Goal: Task Accomplishment & Management: Use online tool/utility

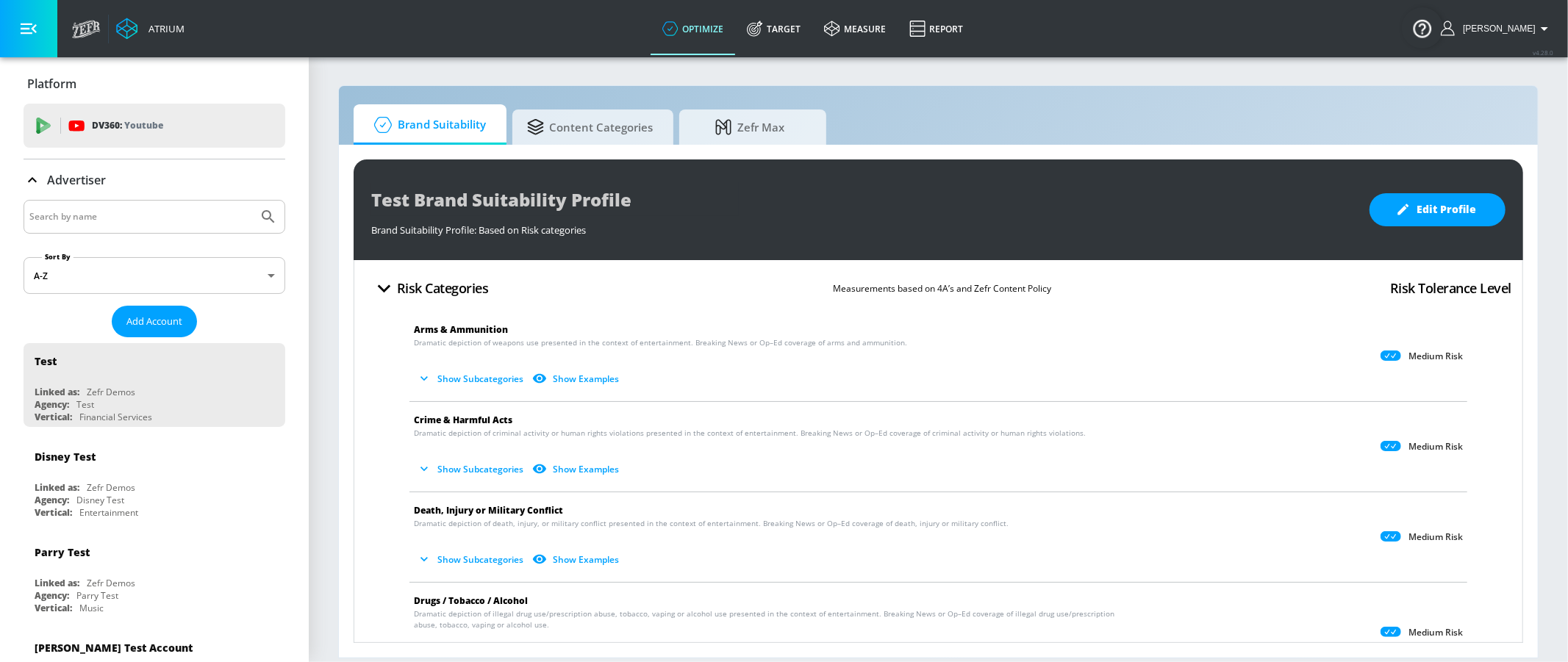
click at [163, 212] on input "Search by name" at bounding box center [141, 217] width 223 height 19
type input "abbvie"
click at [280, 219] on button "Submit Search" at bounding box center [268, 216] width 32 height 32
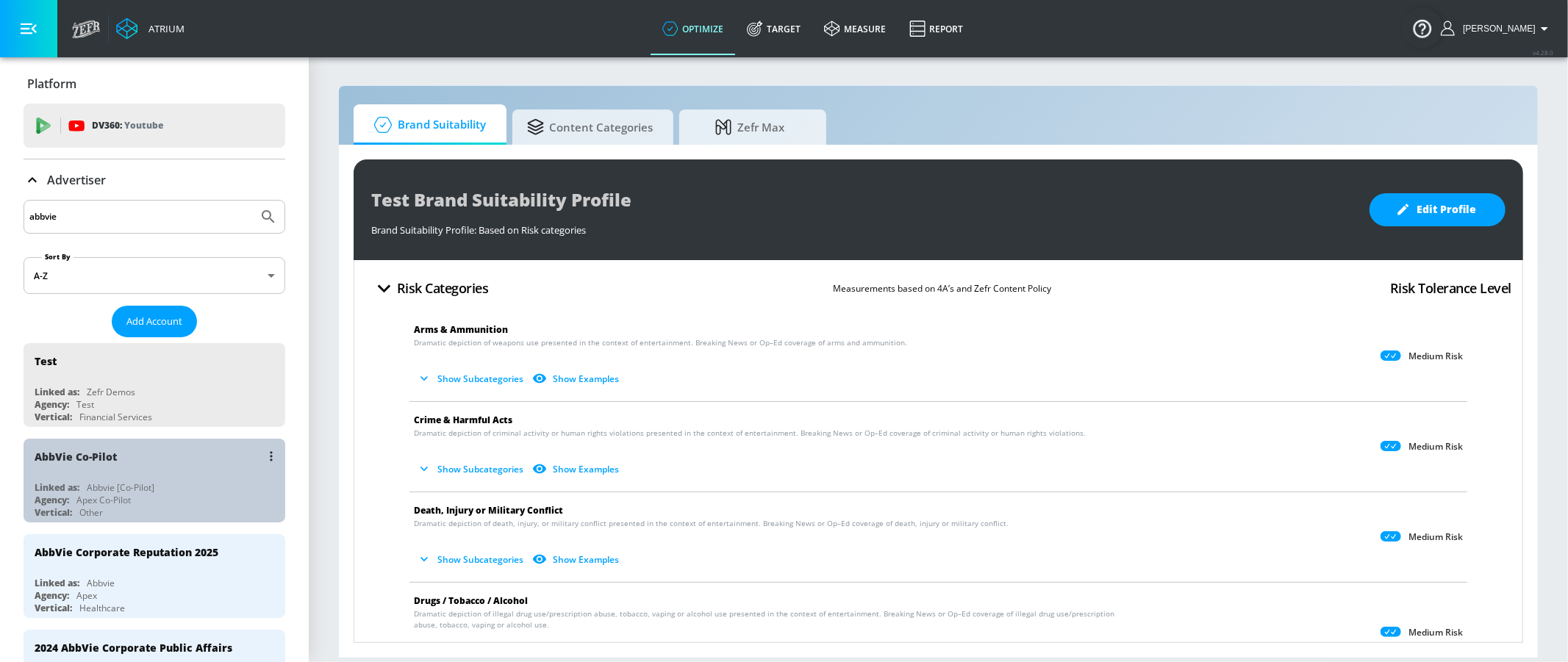
click at [71, 495] on div "Agency: Apex Co-Pilot" at bounding box center [158, 500] width 247 height 13
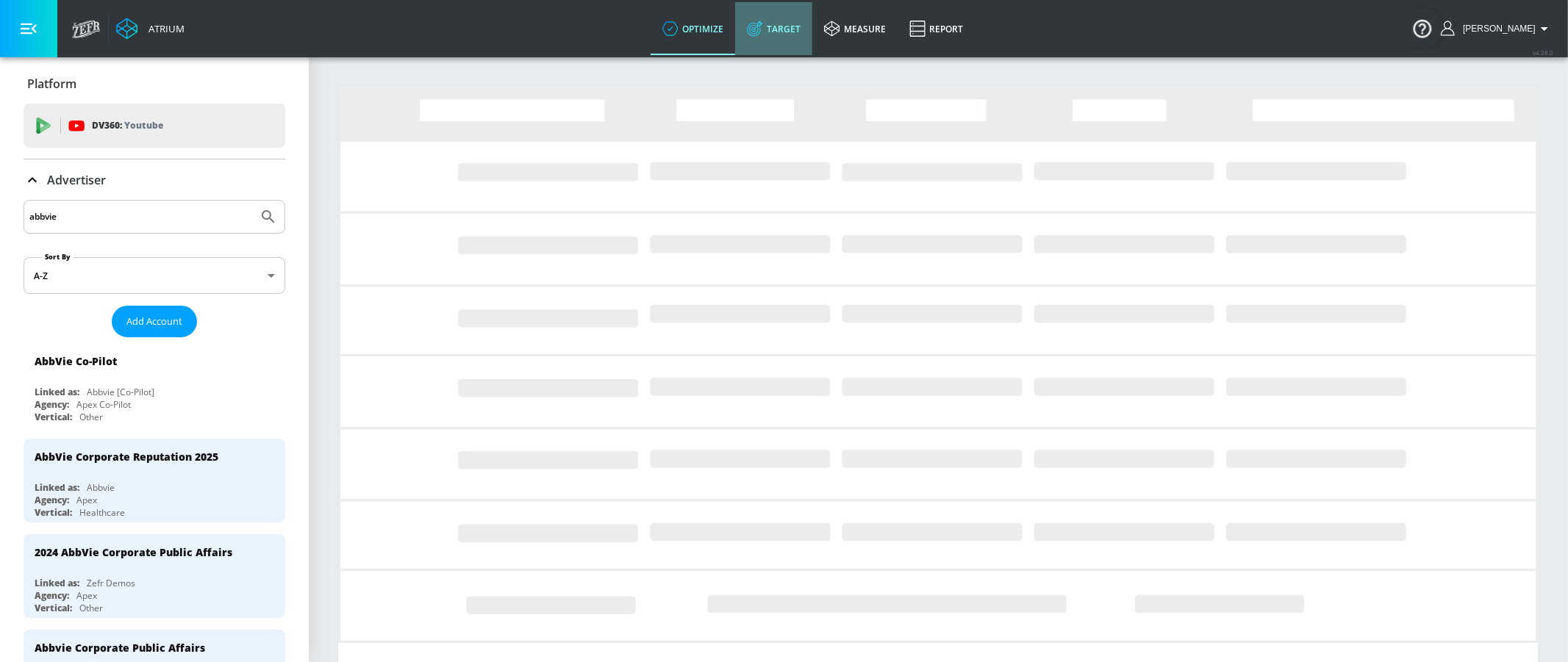
click at [793, 31] on link "Target" at bounding box center [773, 28] width 77 height 53
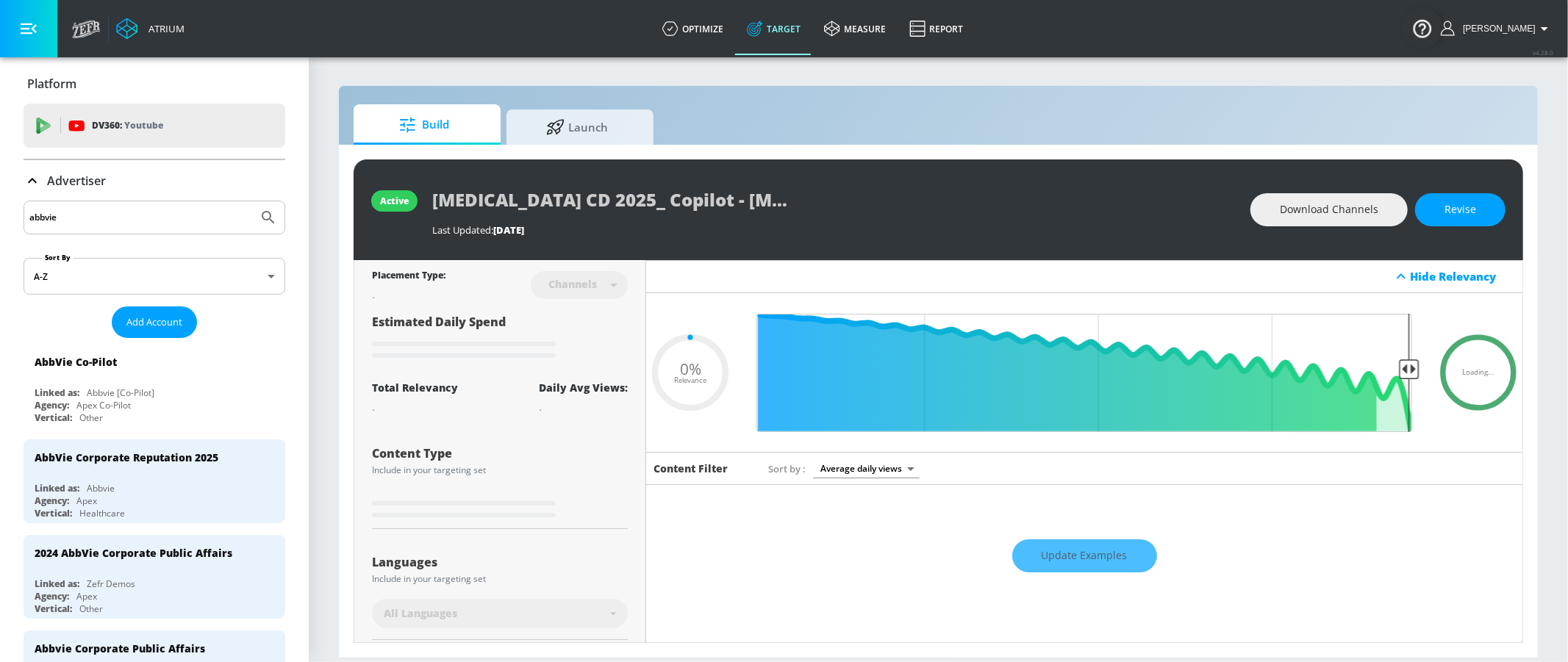
type input "0.05"
click at [610, 112] on span "Launch" at bounding box center [577, 125] width 111 height 35
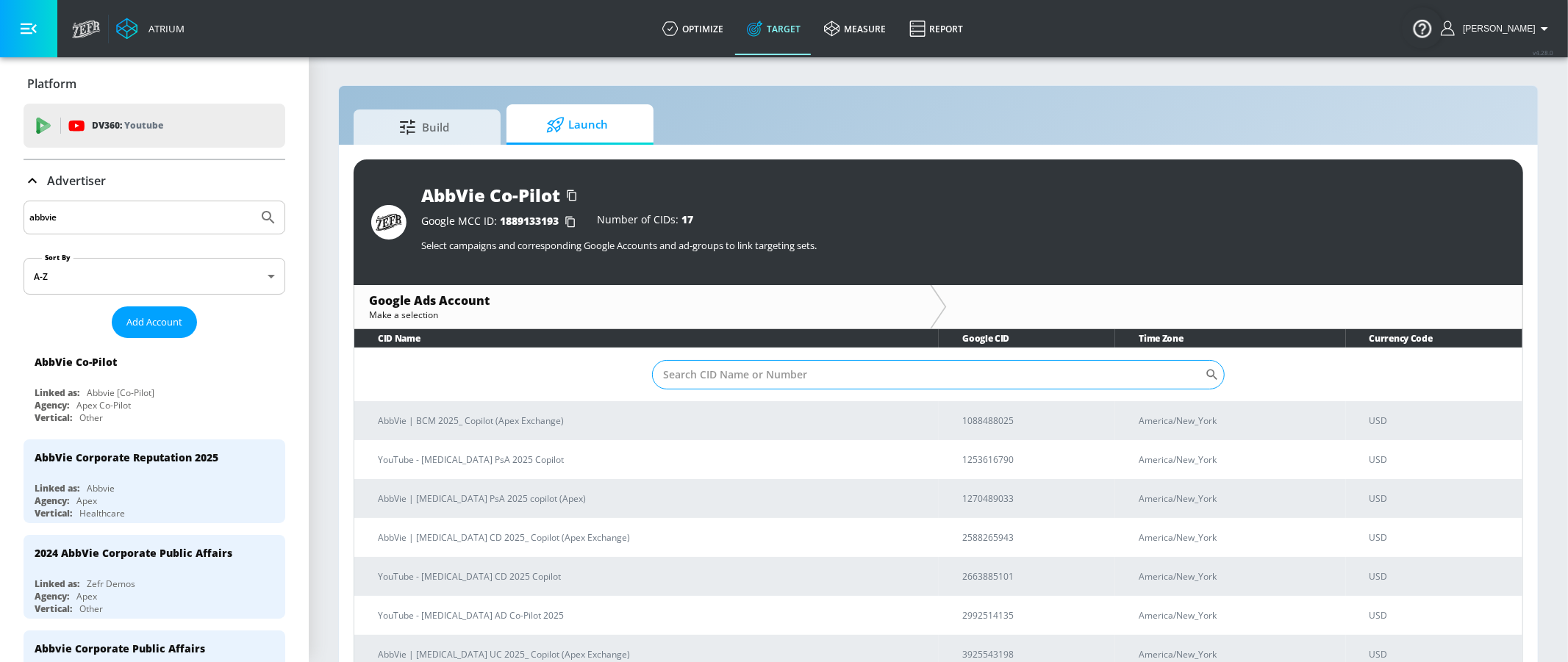
click at [737, 367] on input "Sort By" at bounding box center [928, 374] width 553 height 29
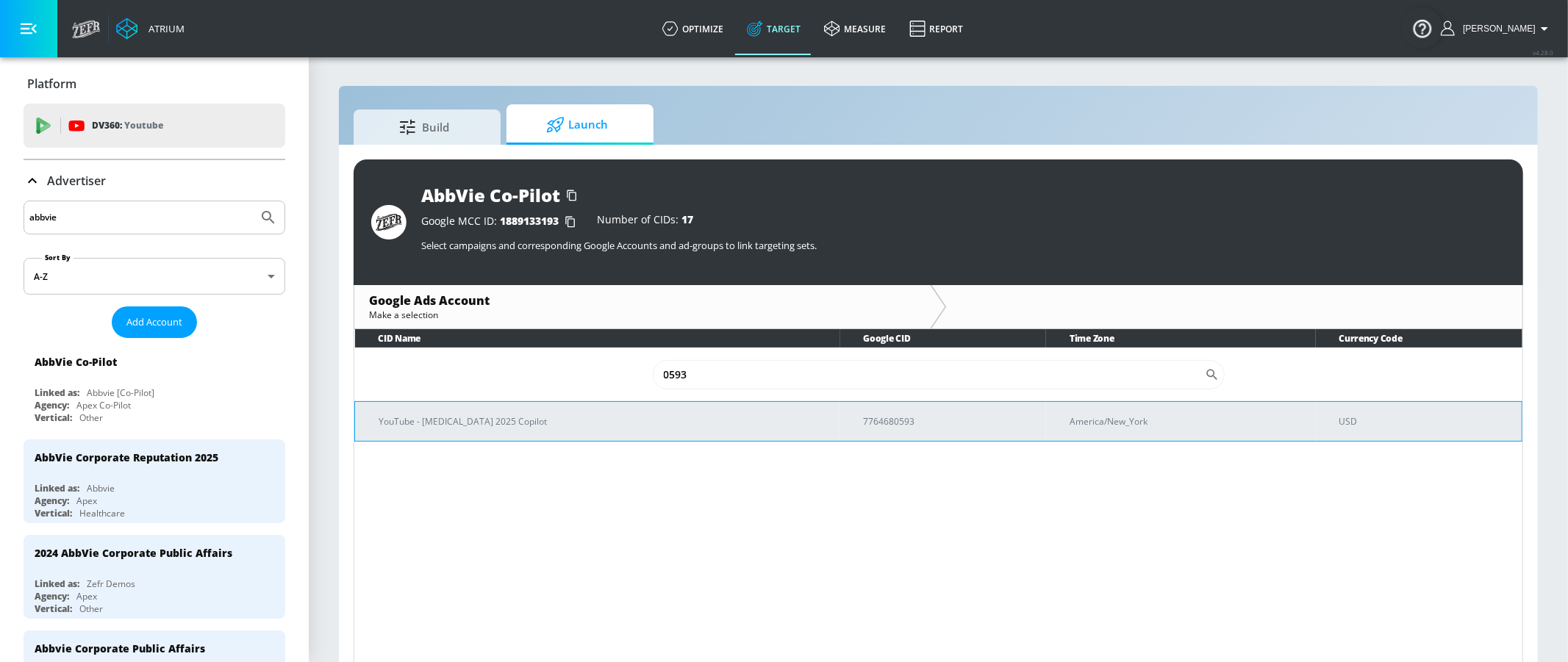
type input "0593"
click at [467, 427] on p "YouTube - [MEDICAL_DATA] 2025 Copilot" at bounding box center [603, 421] width 450 height 16
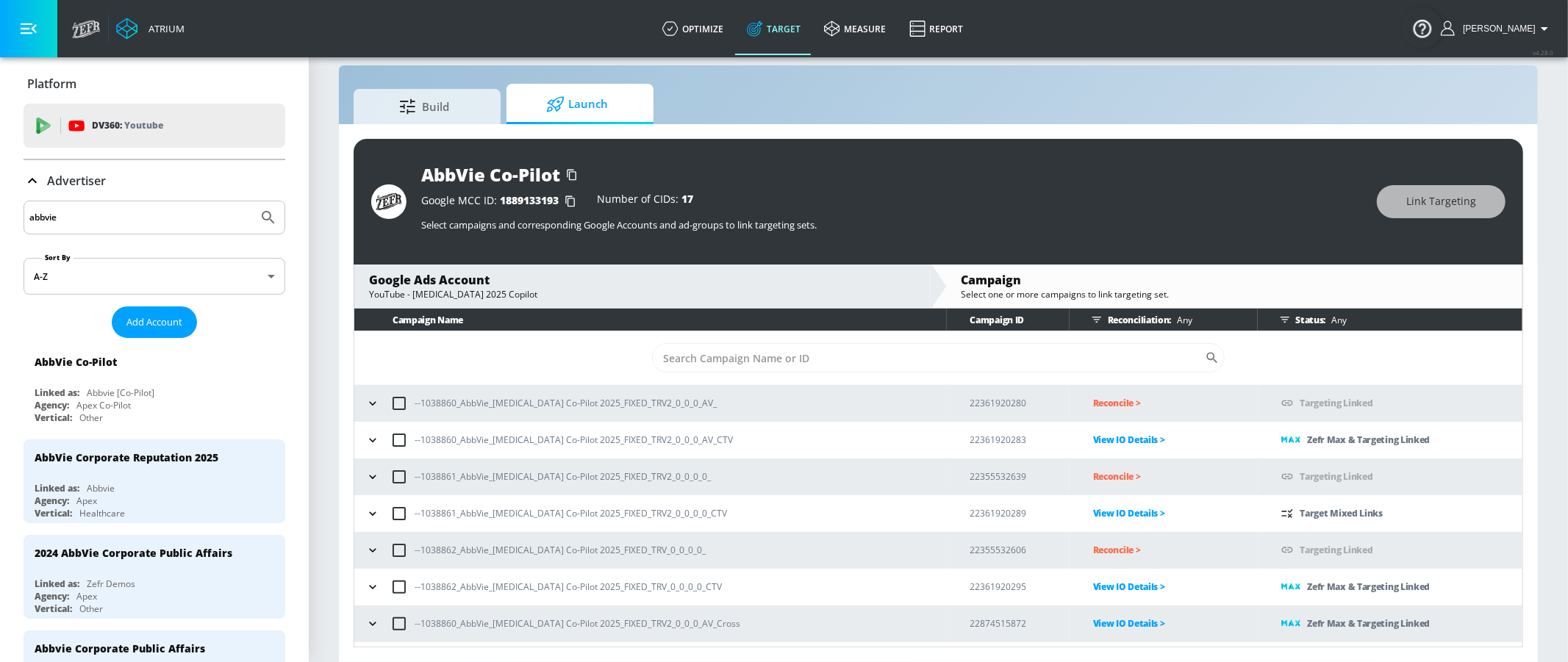
scroll to position [68, 0]
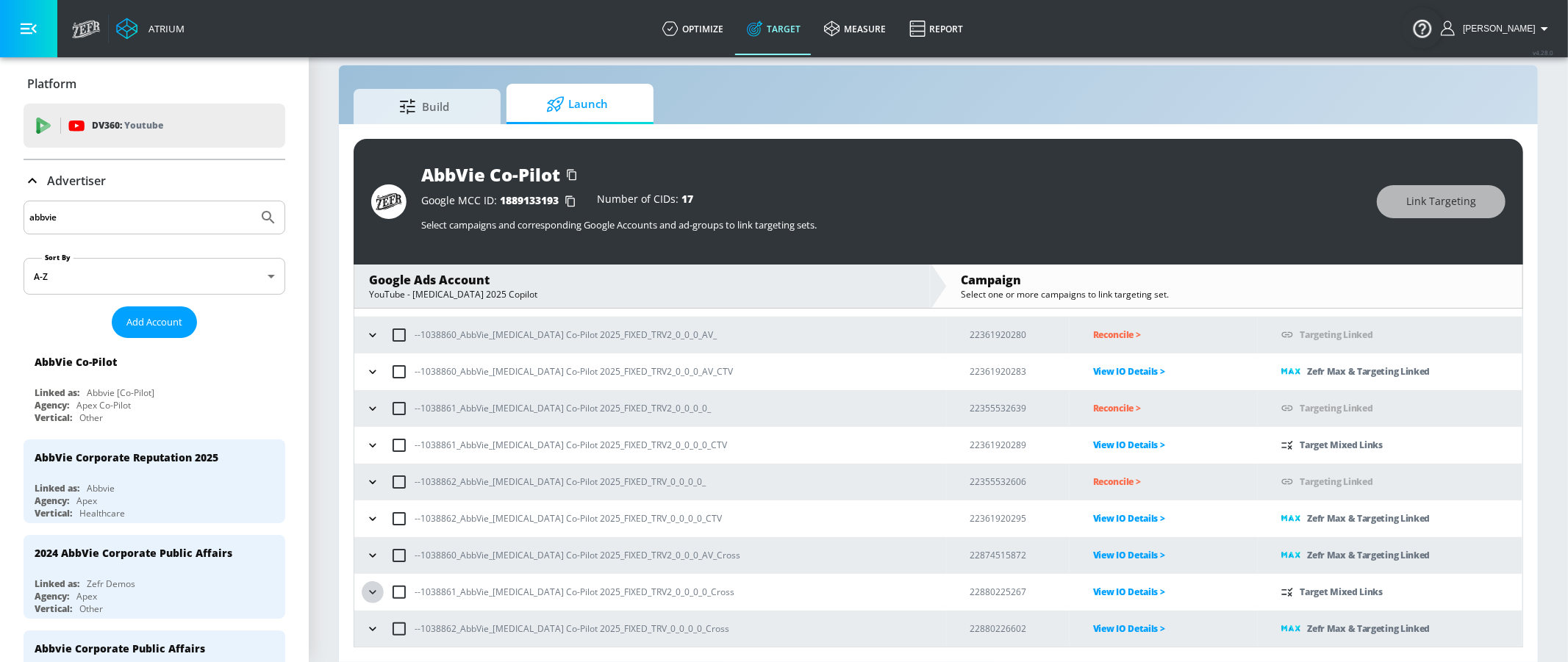
click at [372, 591] on icon "button" at bounding box center [372, 591] width 7 height 4
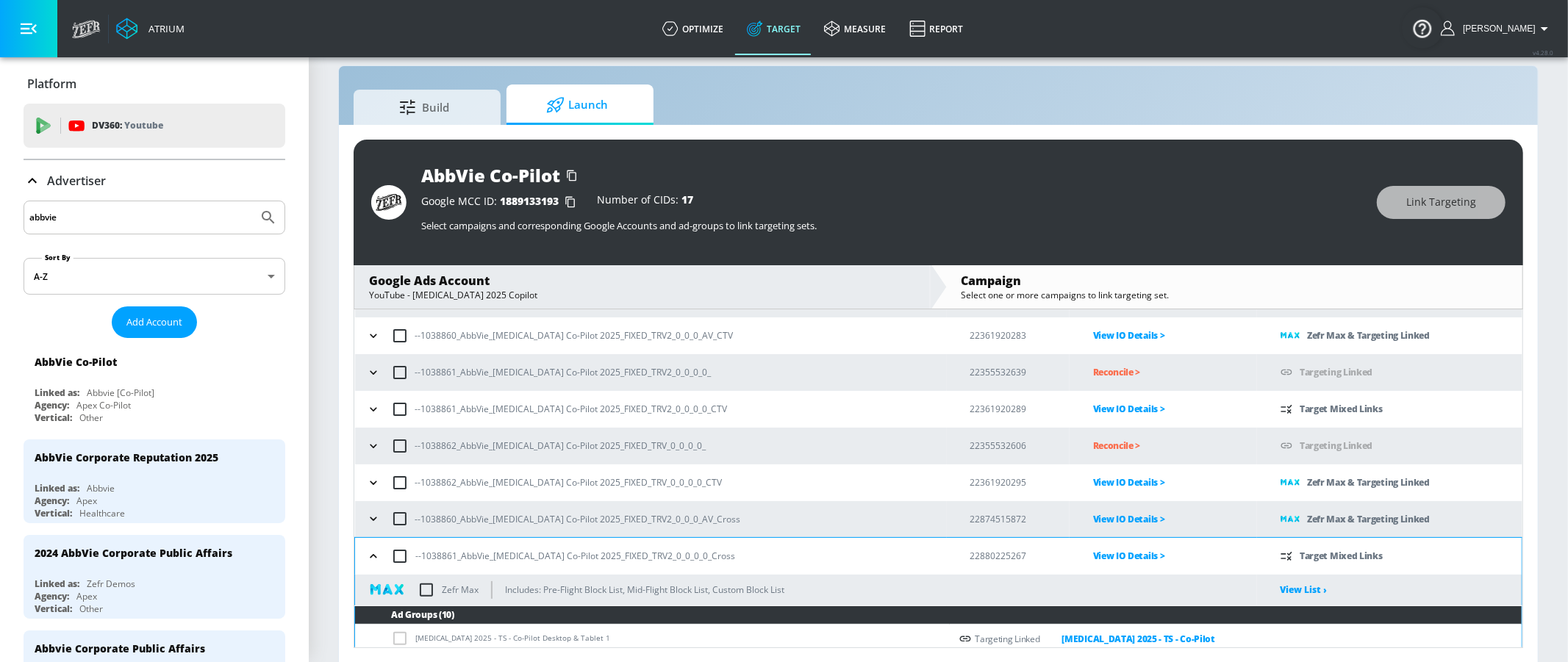
scroll to position [120, 0]
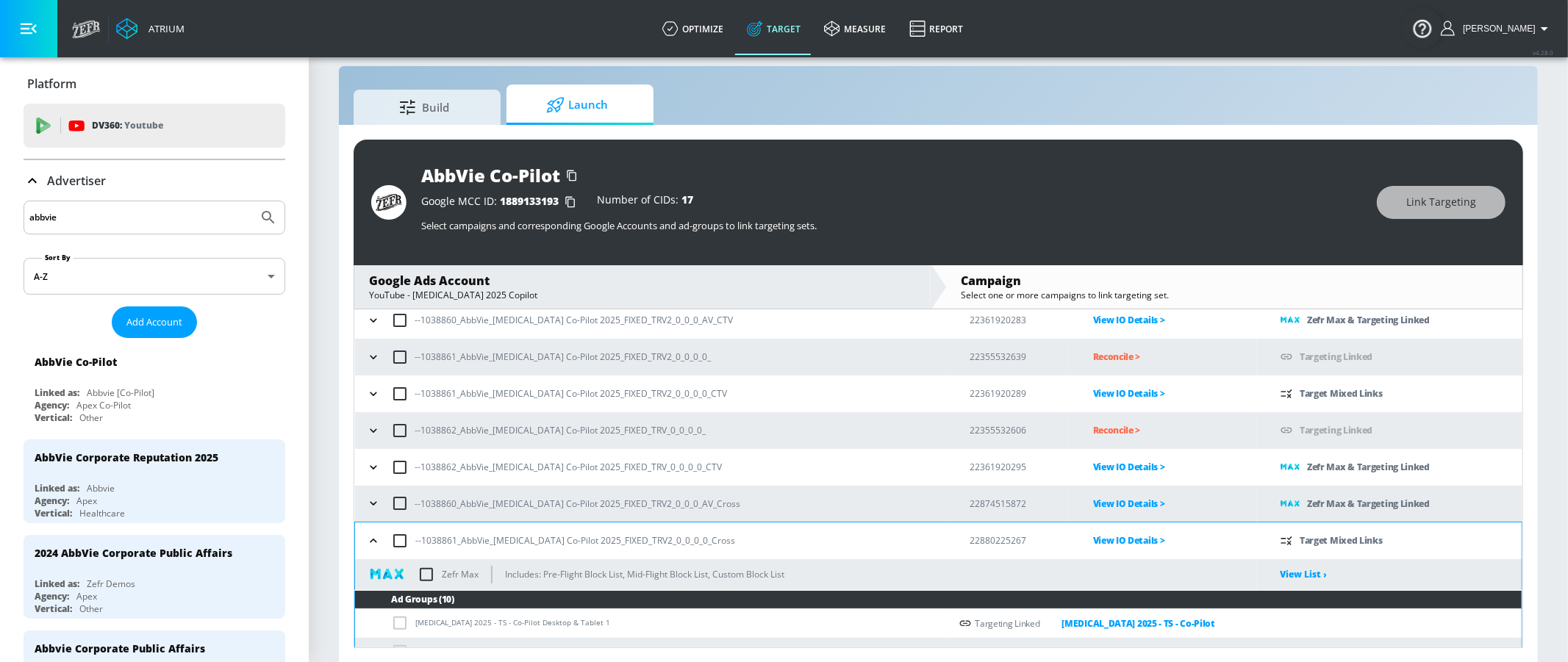
click at [431, 575] on input "checkbox" at bounding box center [425, 574] width 31 height 31
checkbox input "true"
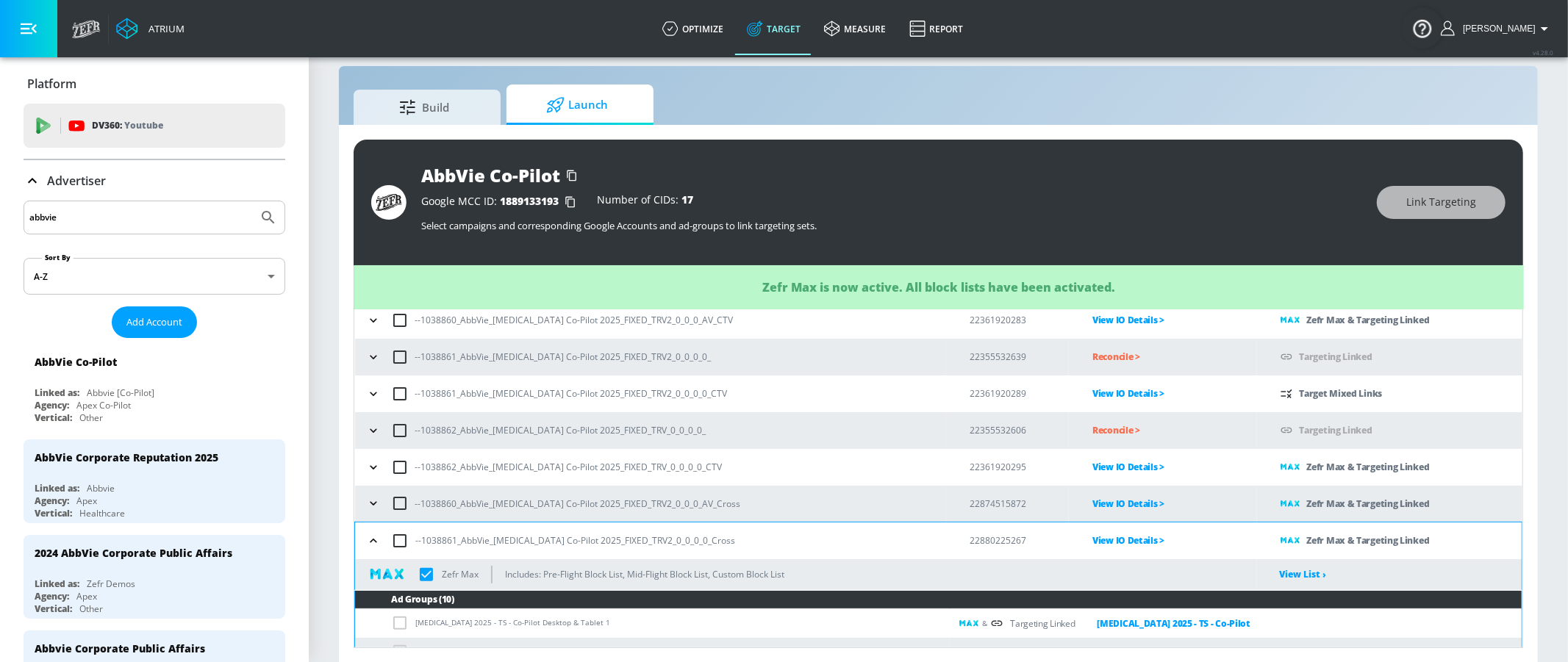
click at [373, 544] on icon "button" at bounding box center [374, 541] width 15 height 15
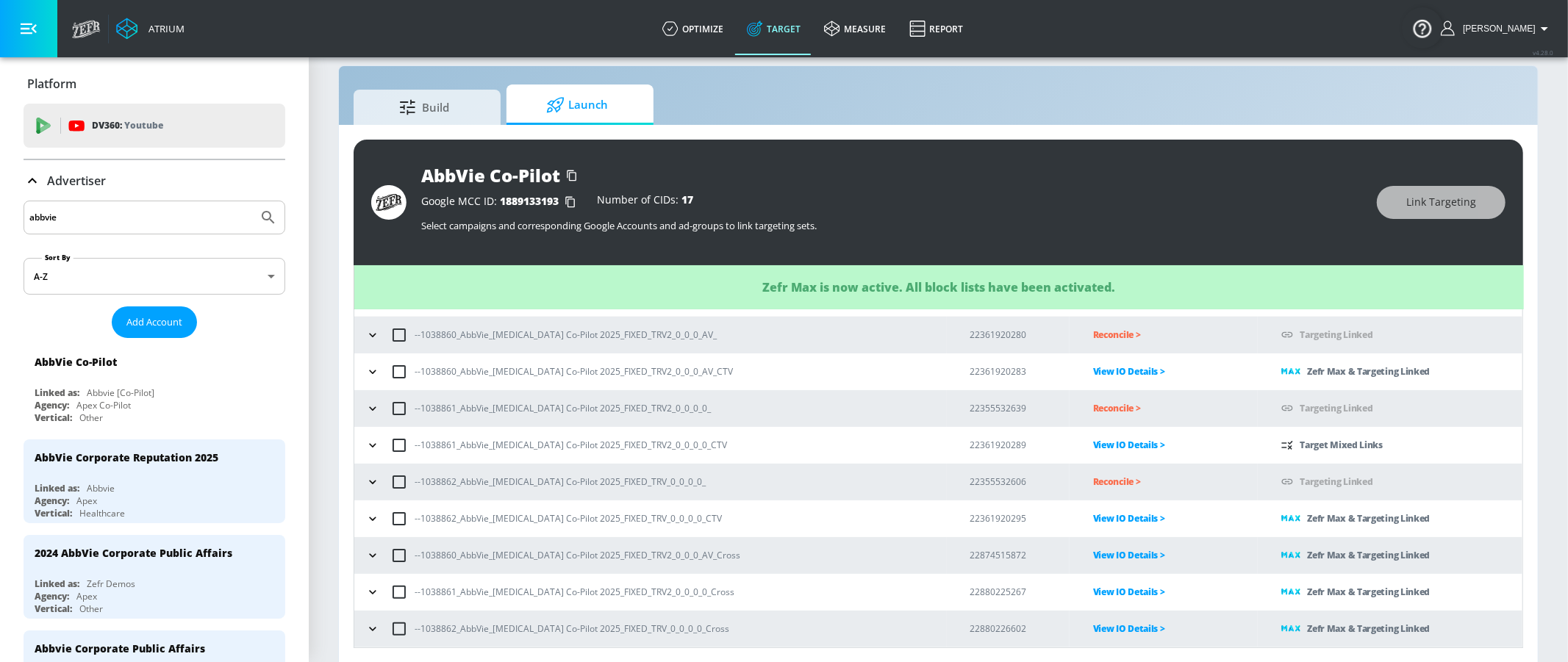
scroll to position [21, 0]
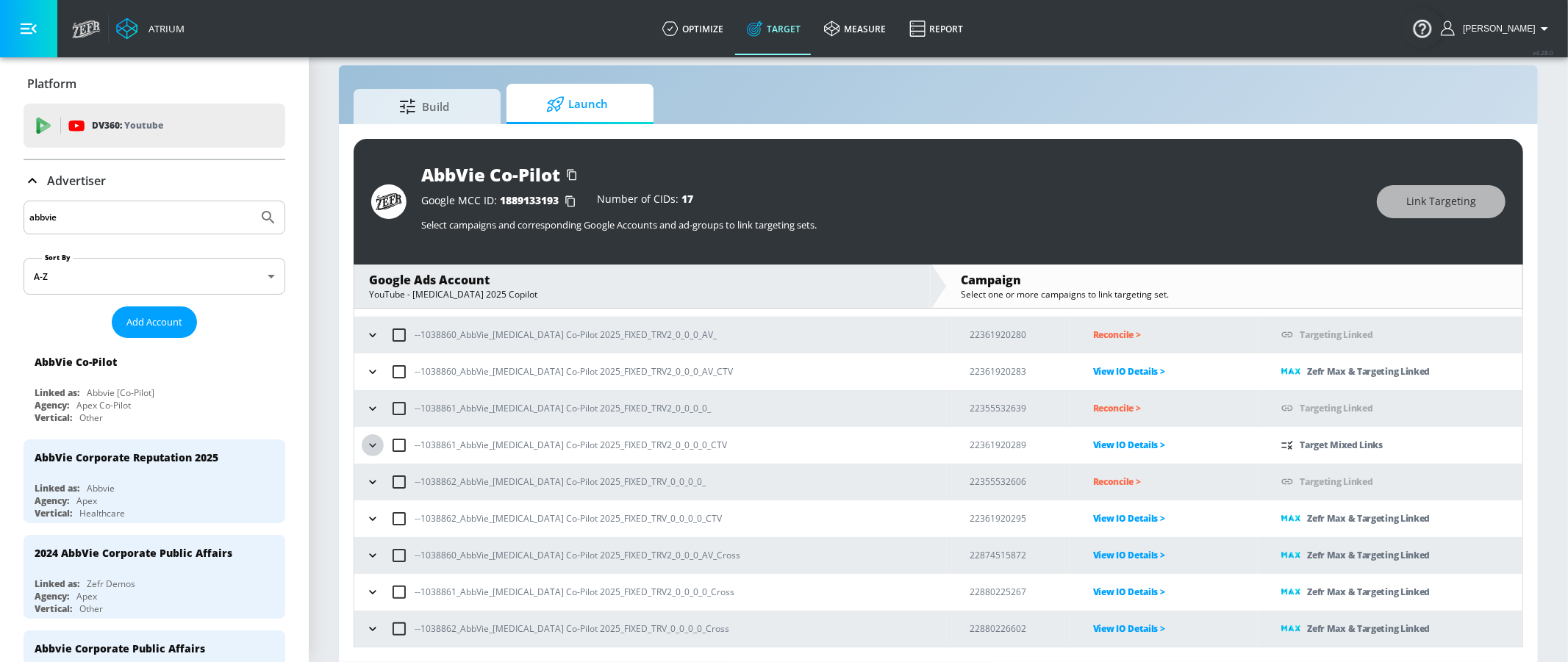
click at [377, 450] on icon "button" at bounding box center [373, 445] width 15 height 15
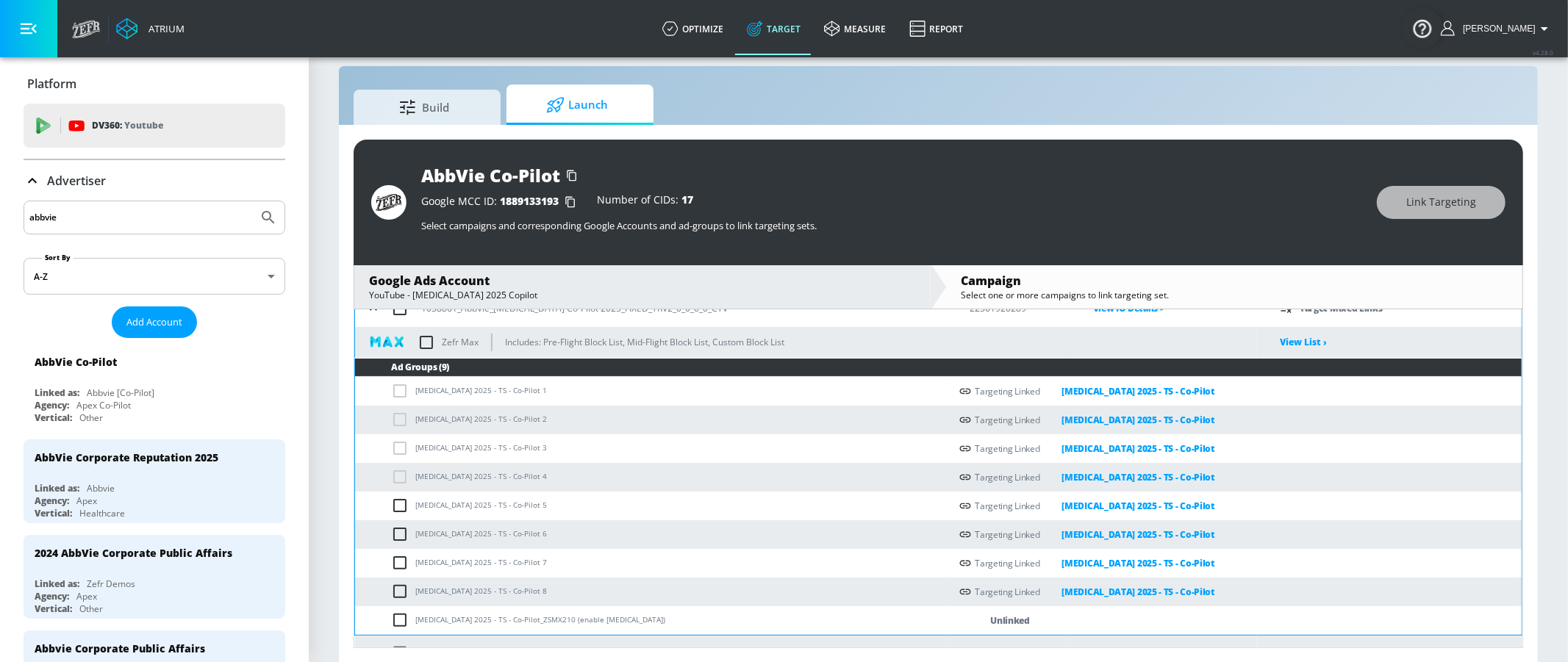
scroll to position [199, 0]
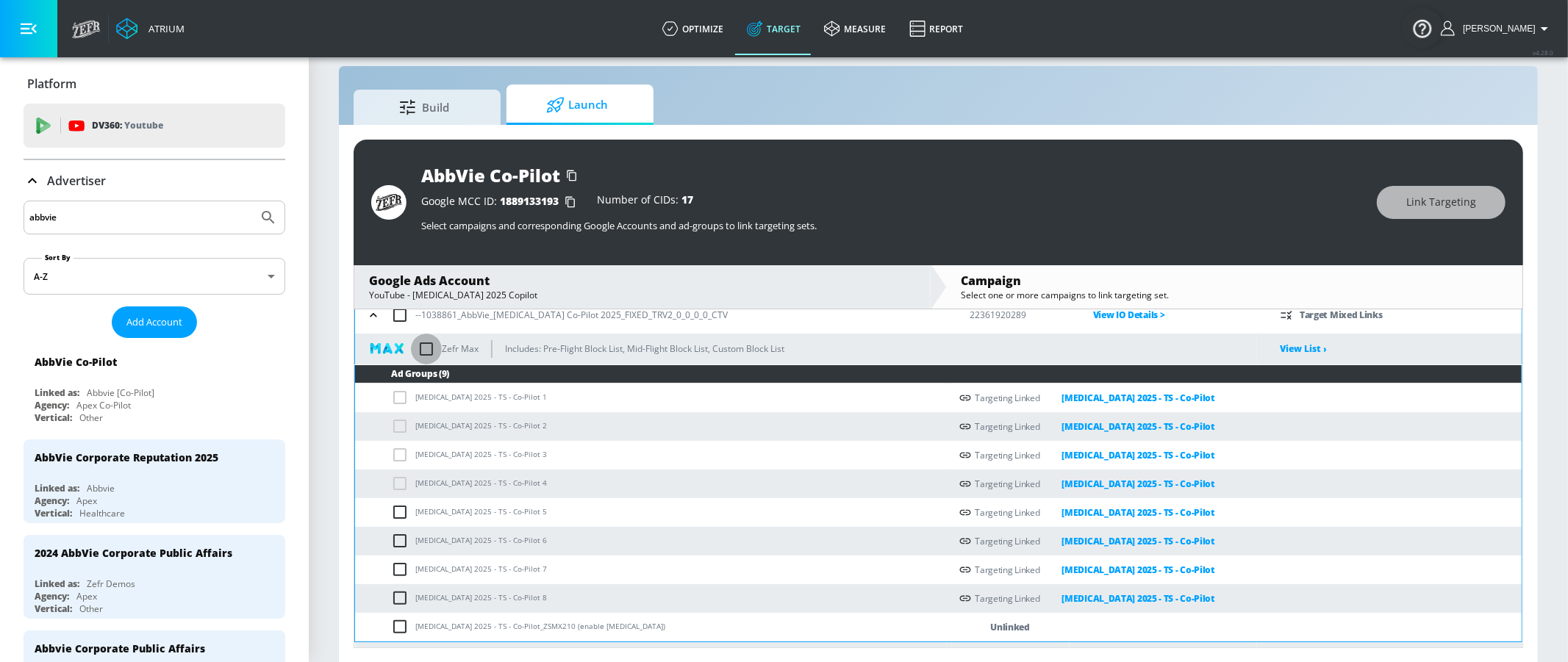
click at [429, 344] on input "checkbox" at bounding box center [425, 348] width 31 height 31
checkbox input "true"
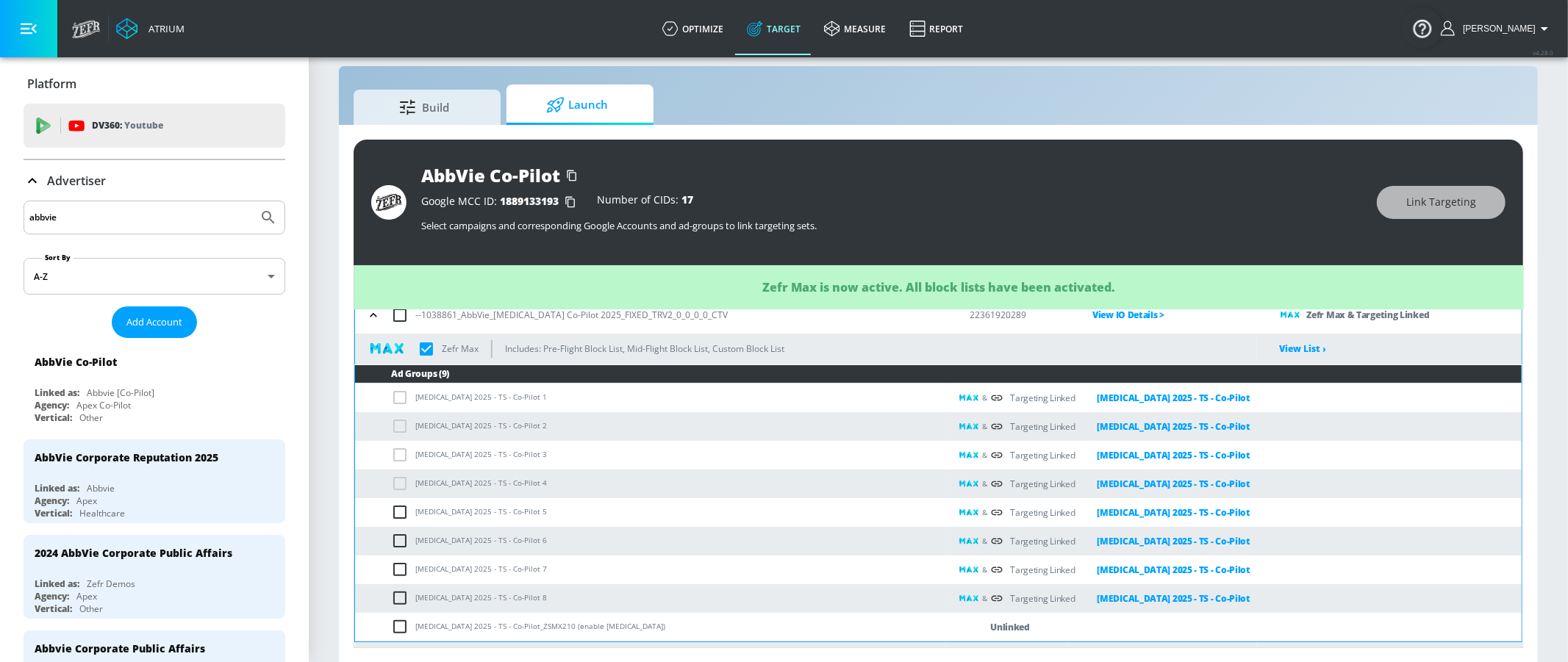
click at [380, 316] on icon "button" at bounding box center [374, 315] width 15 height 15
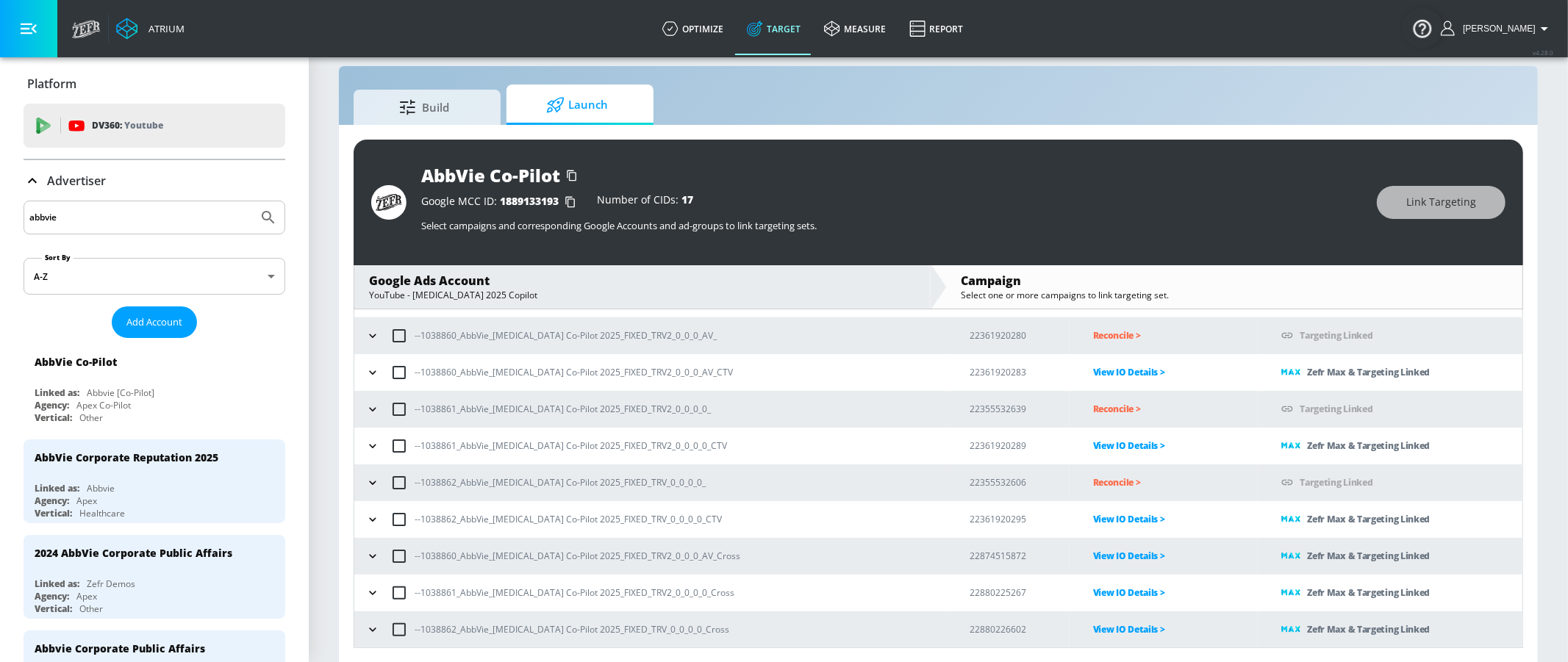
scroll to position [21, 0]
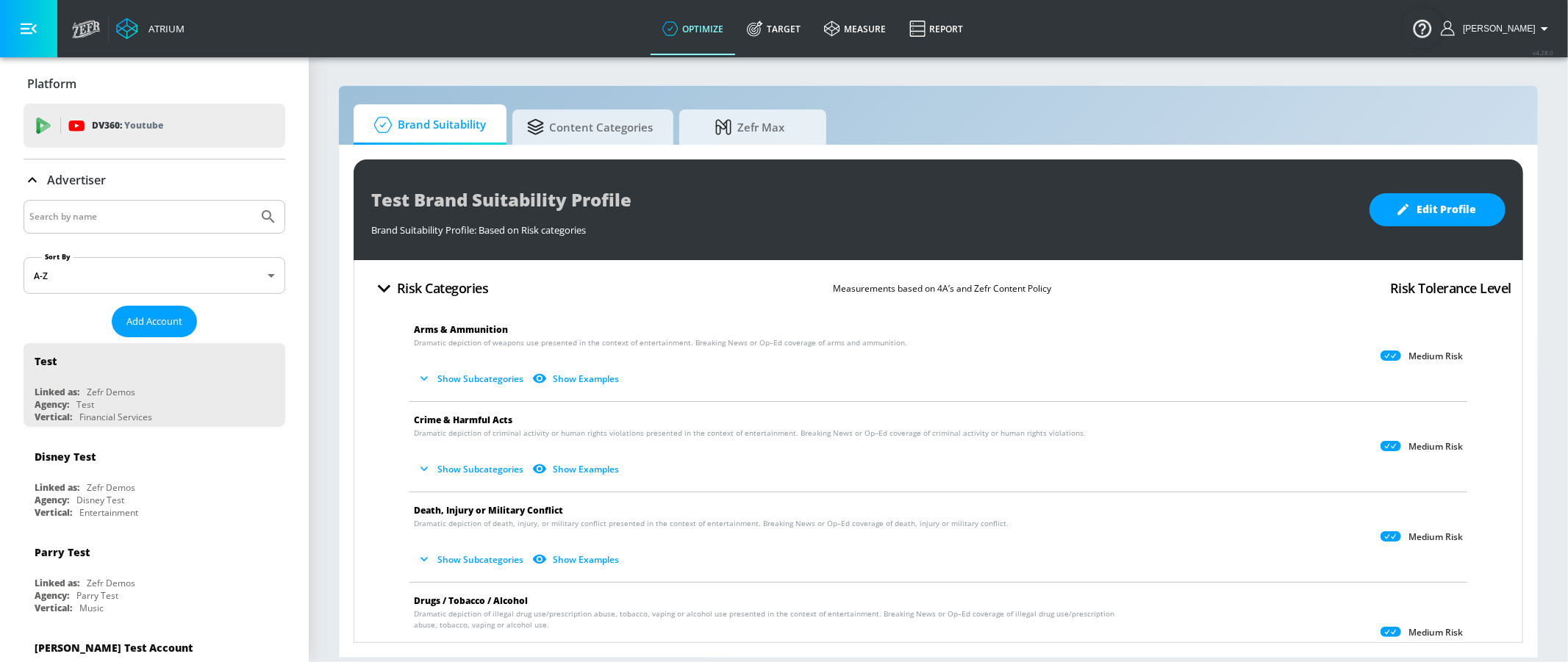
click at [118, 213] on input "Search by name" at bounding box center [141, 217] width 223 height 19
type input "abbvie"
click at [277, 217] on button "Submit Search" at bounding box center [268, 216] width 32 height 32
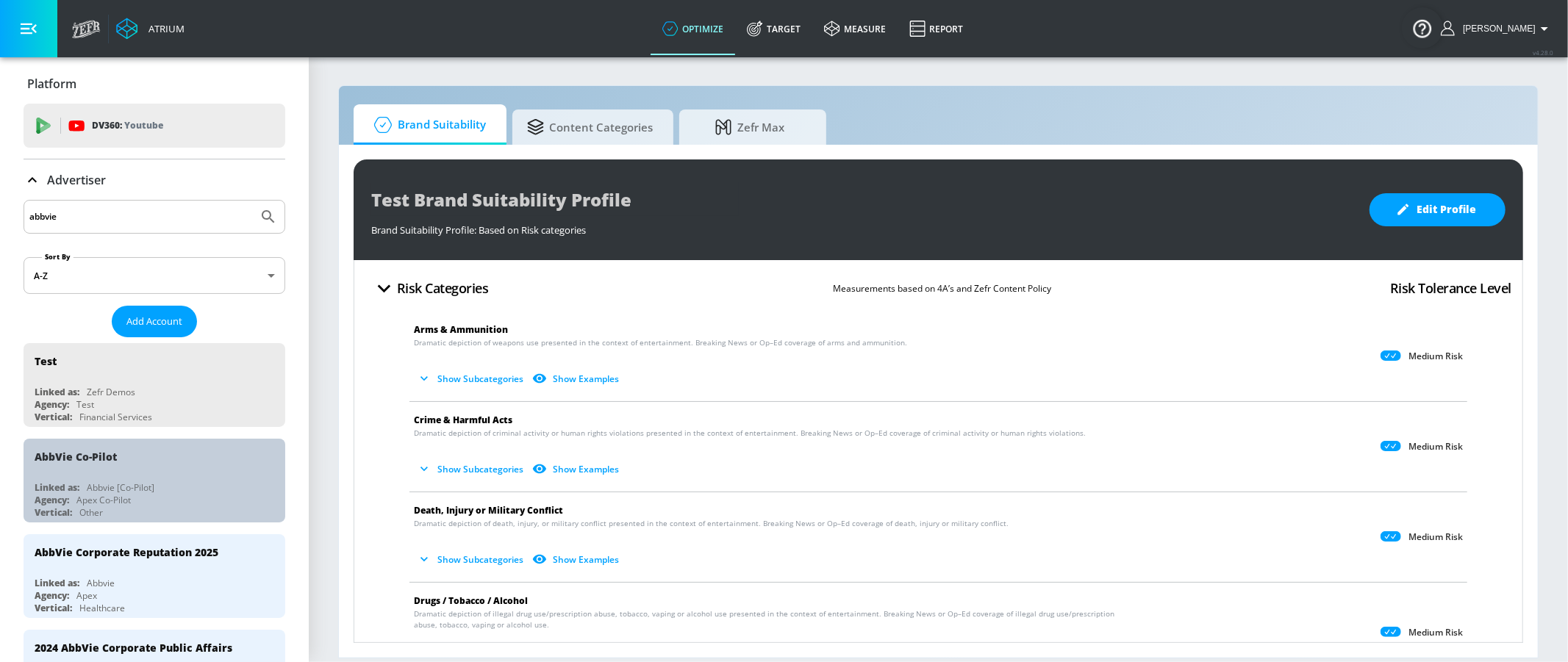
drag, startPoint x: 109, startPoint y: 468, endPoint x: 293, endPoint y: 310, distance: 242.5
click at [109, 468] on div "AbbVie Co-Pilot" at bounding box center [158, 456] width 247 height 35
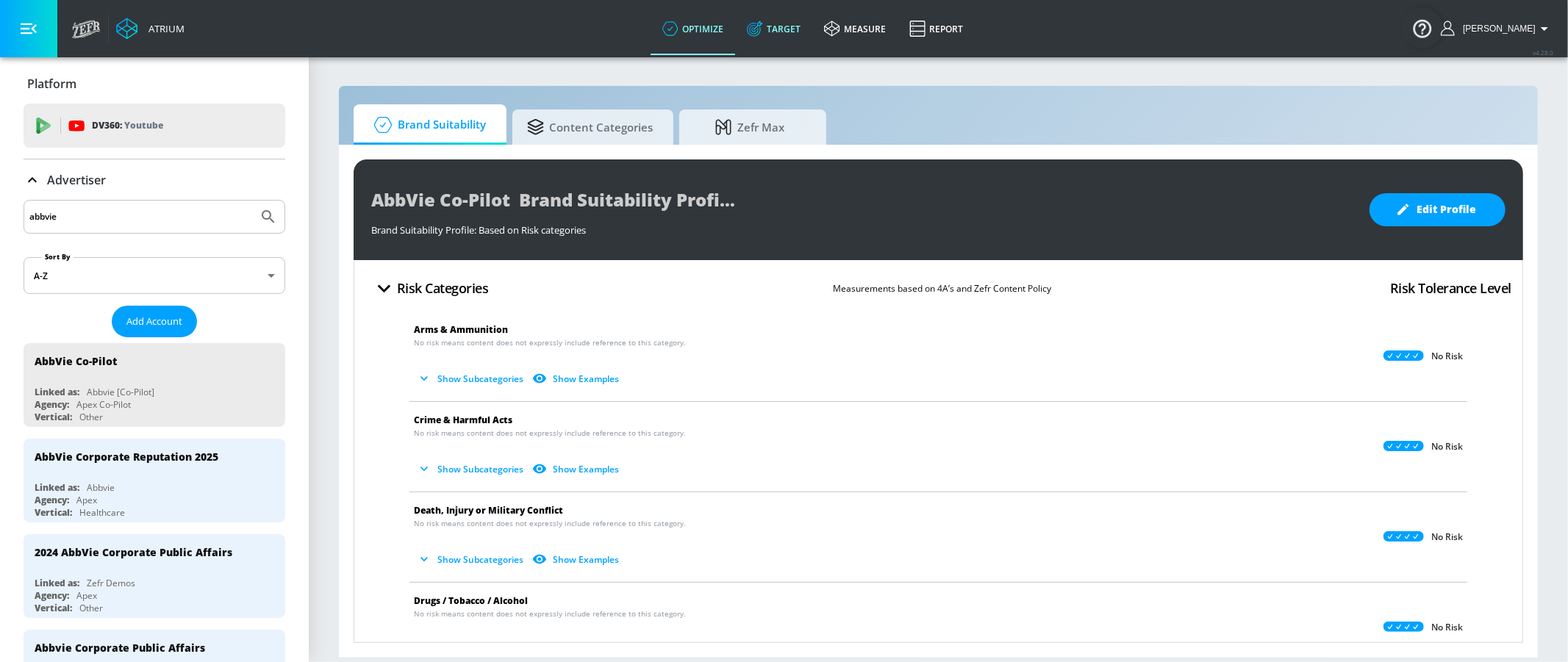
click at [793, 26] on link "Target" at bounding box center [773, 28] width 77 height 53
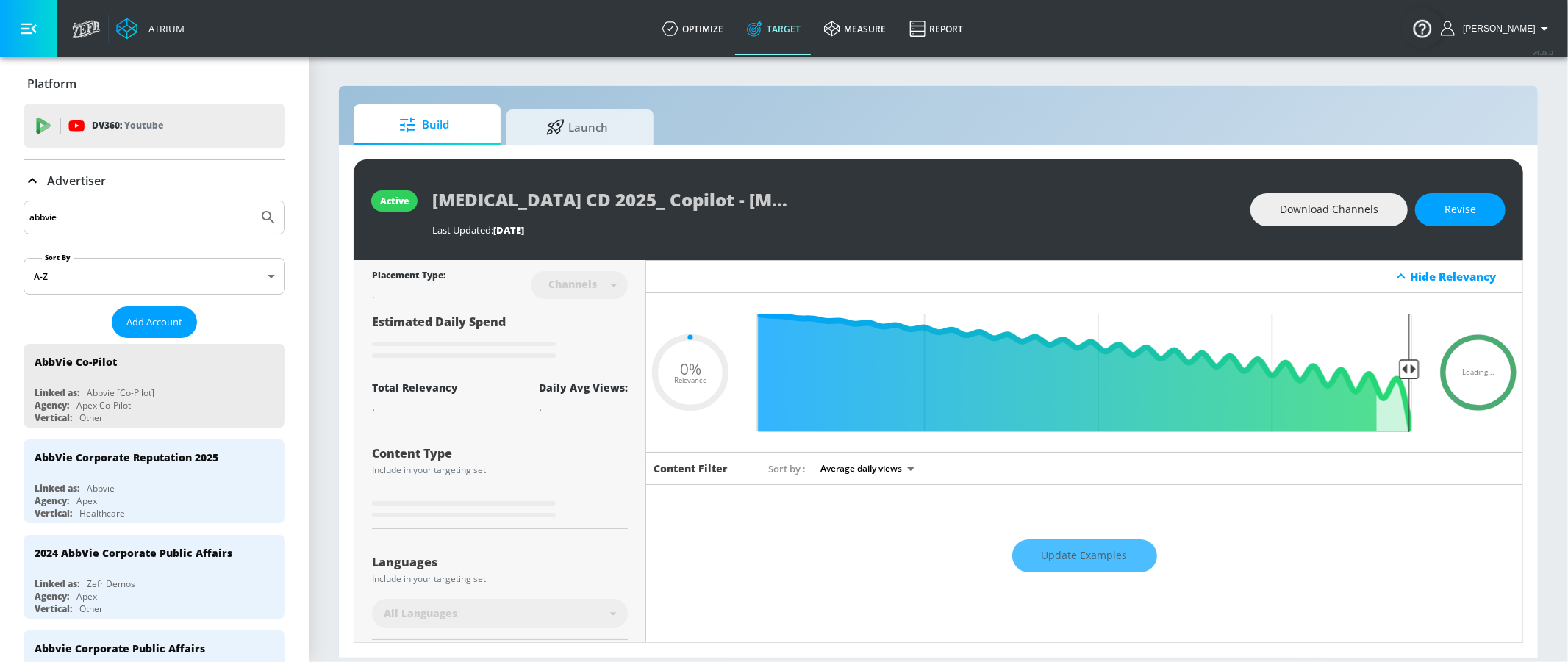
type input "0.05"
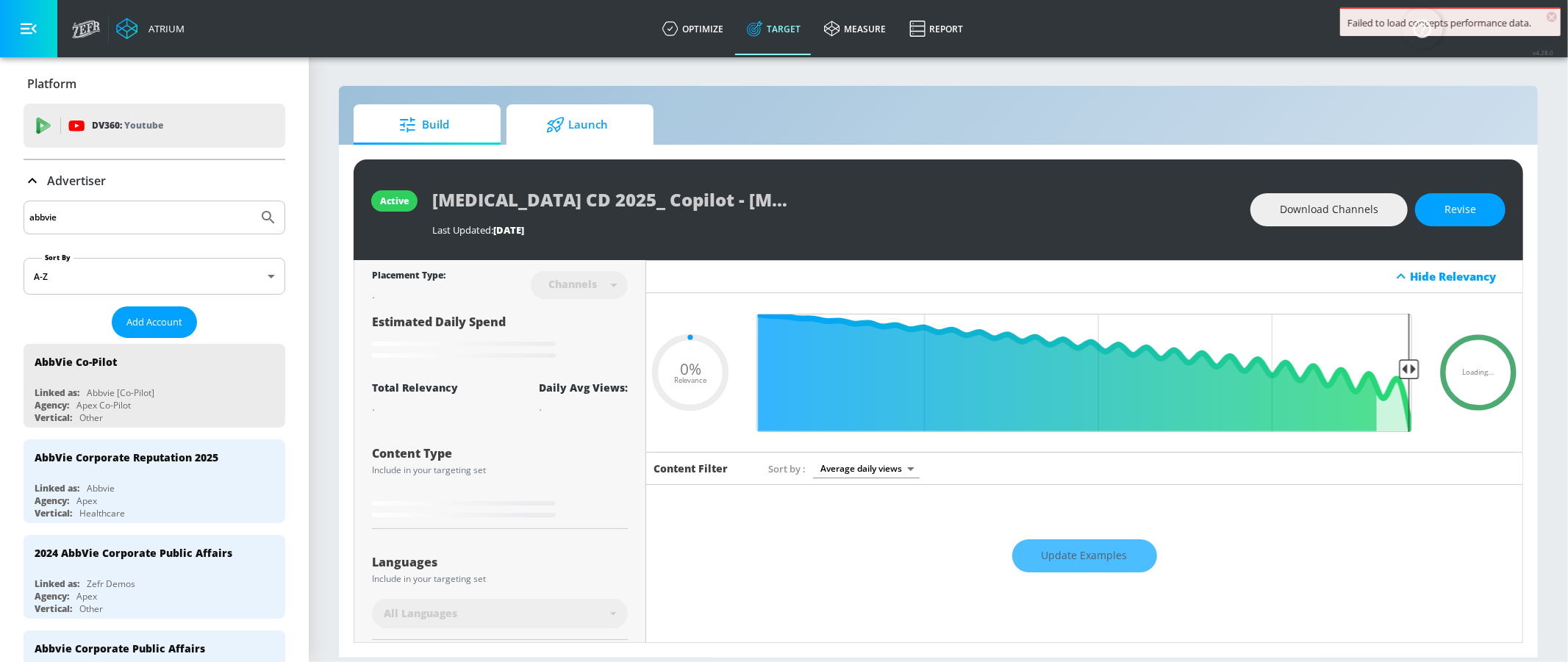
click at [572, 132] on span "Launch" at bounding box center [577, 125] width 111 height 35
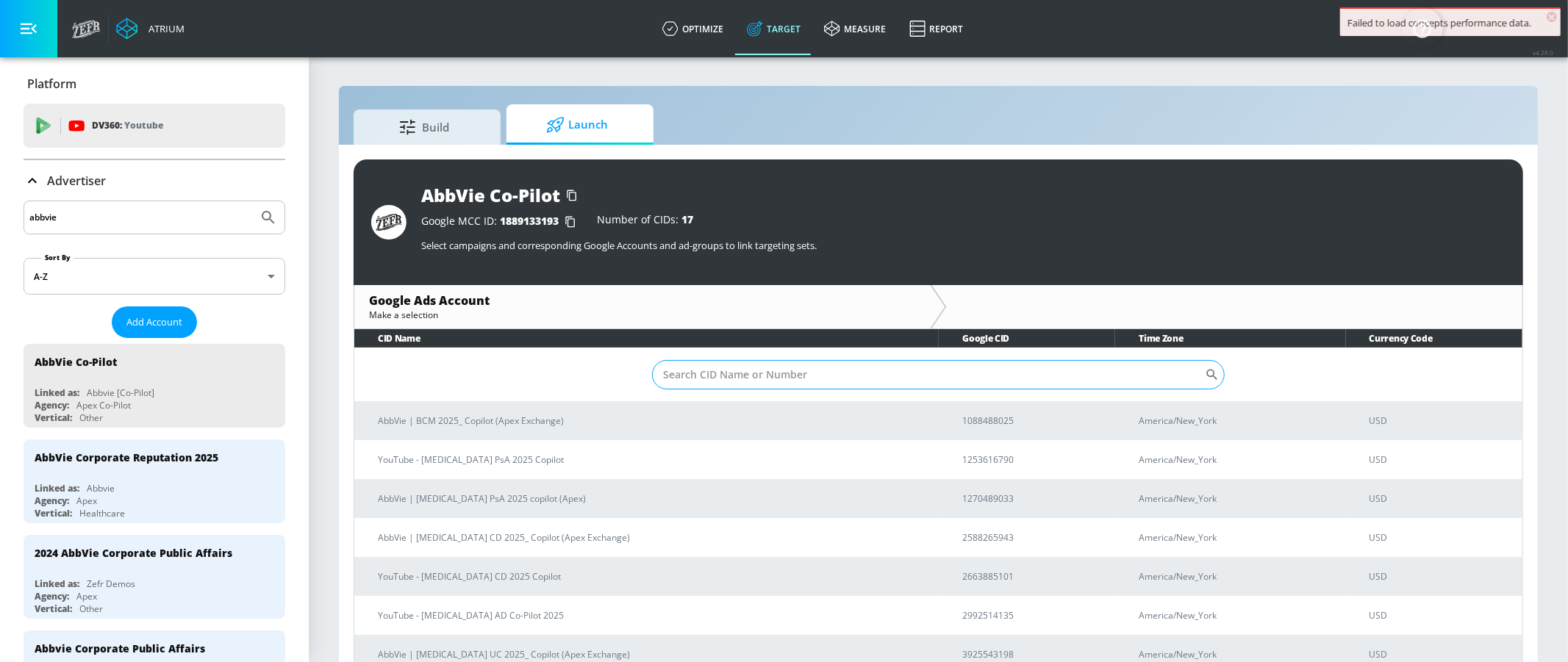
click at [721, 374] on input "Sort By" at bounding box center [928, 374] width 553 height 29
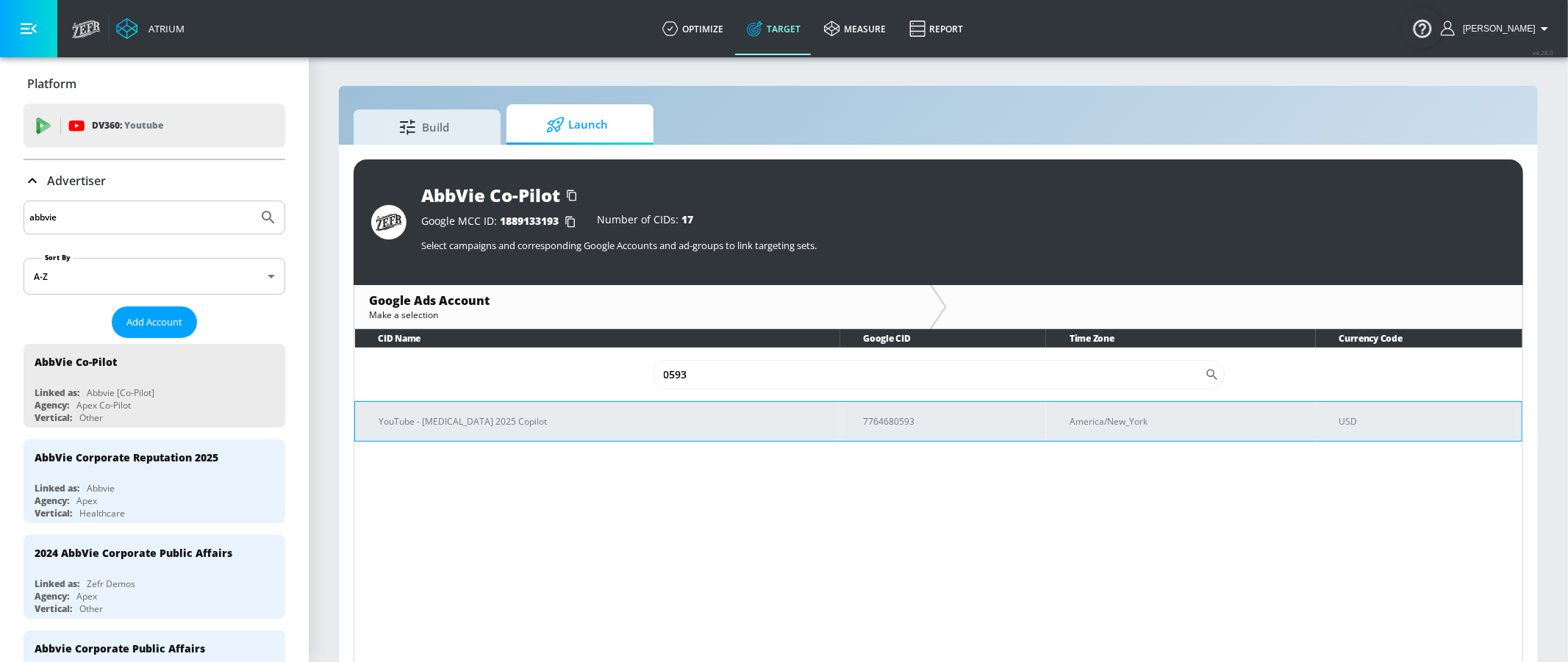
type input "0593"
click at [456, 408] on td "YouTube - [MEDICAL_DATA] 2025 Copilot" at bounding box center [597, 421] width 485 height 40
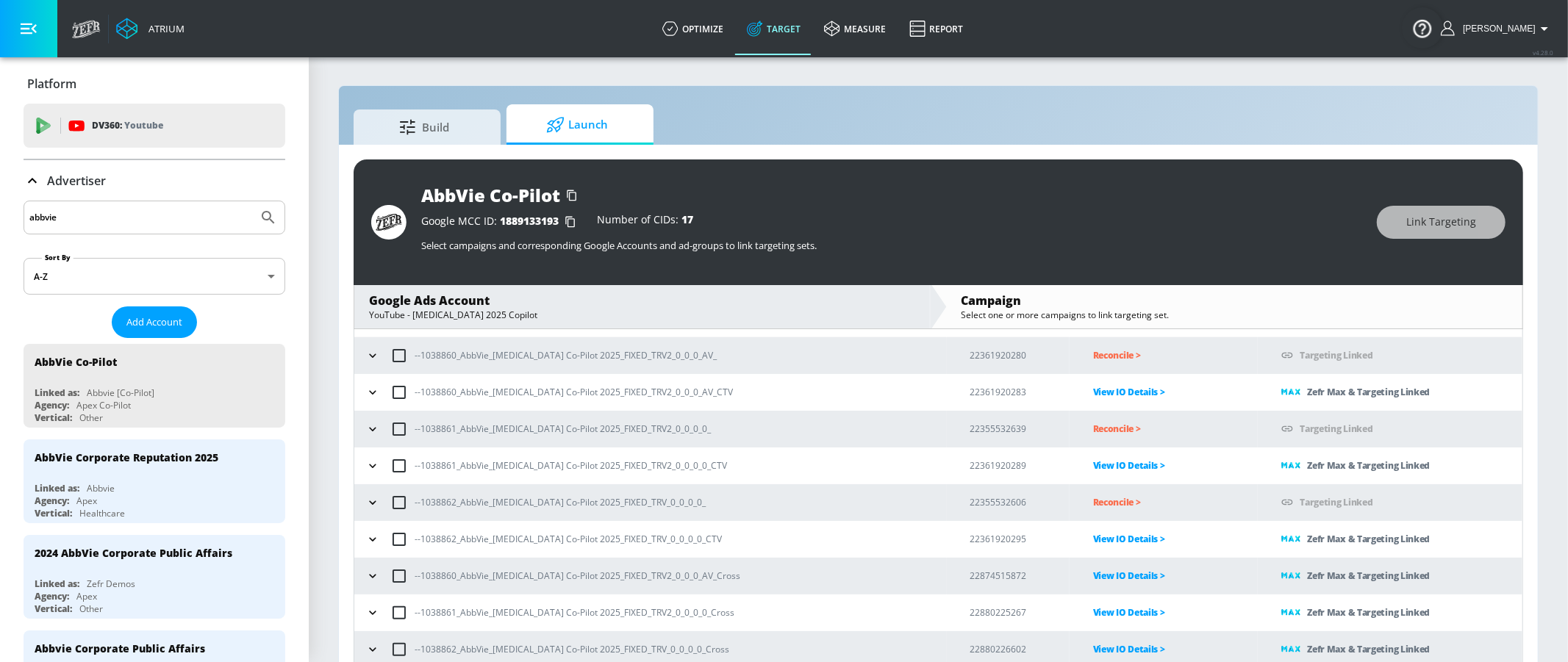
scroll to position [21, 0]
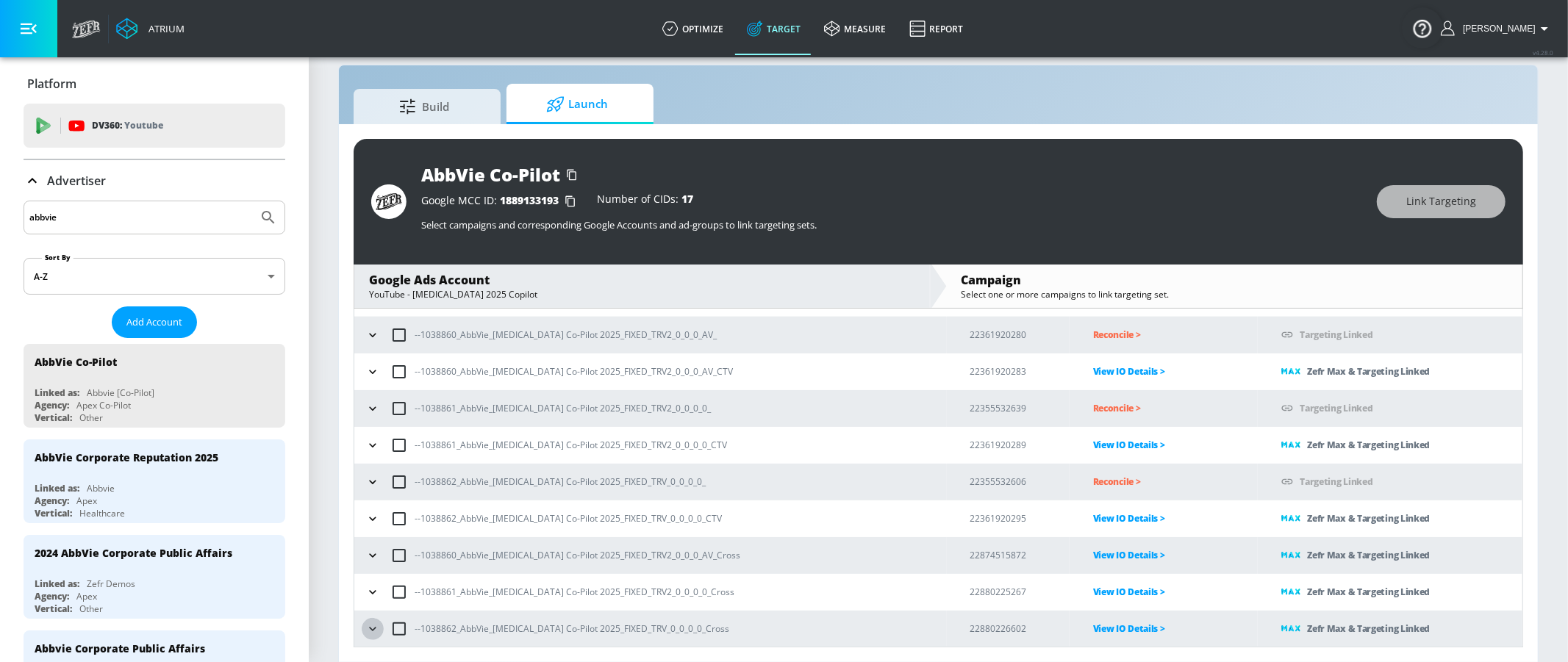
click at [369, 630] on icon "button" at bounding box center [373, 629] width 15 height 15
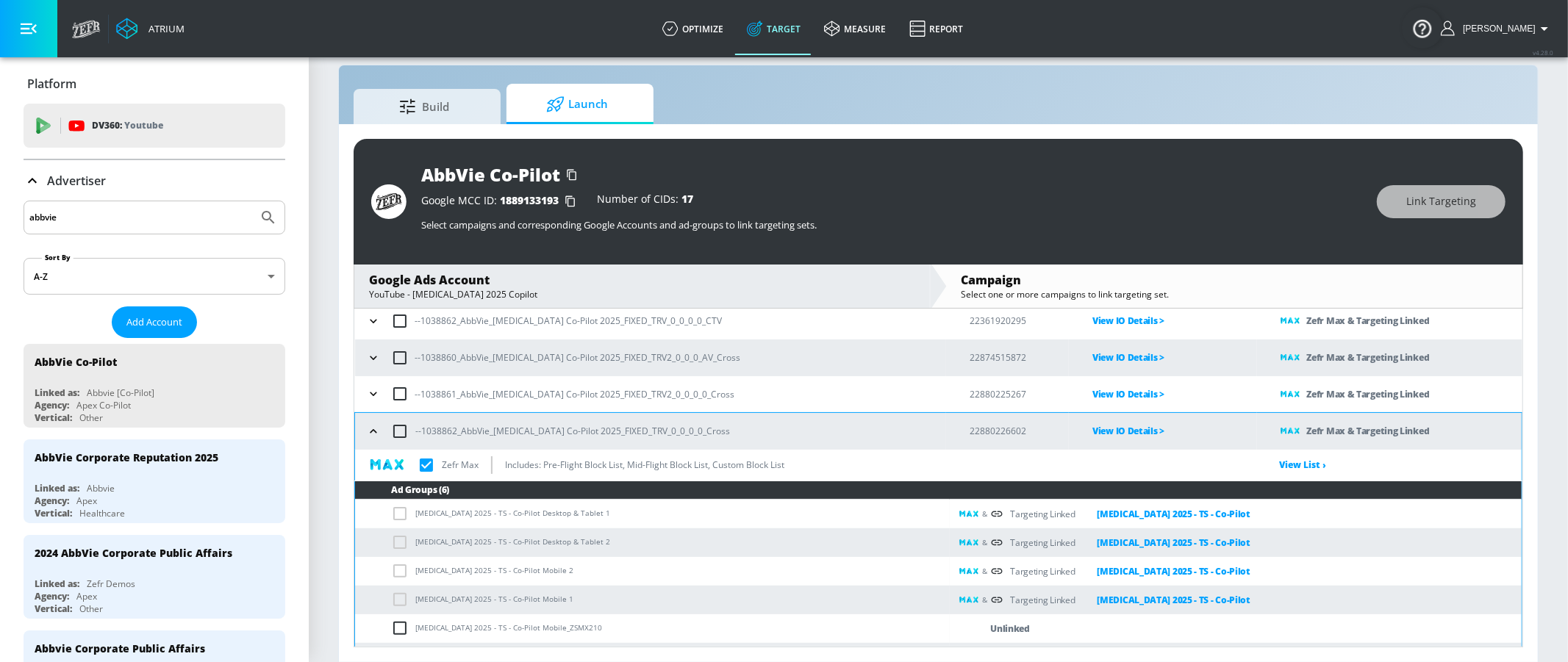
scroll to position [291, 0]
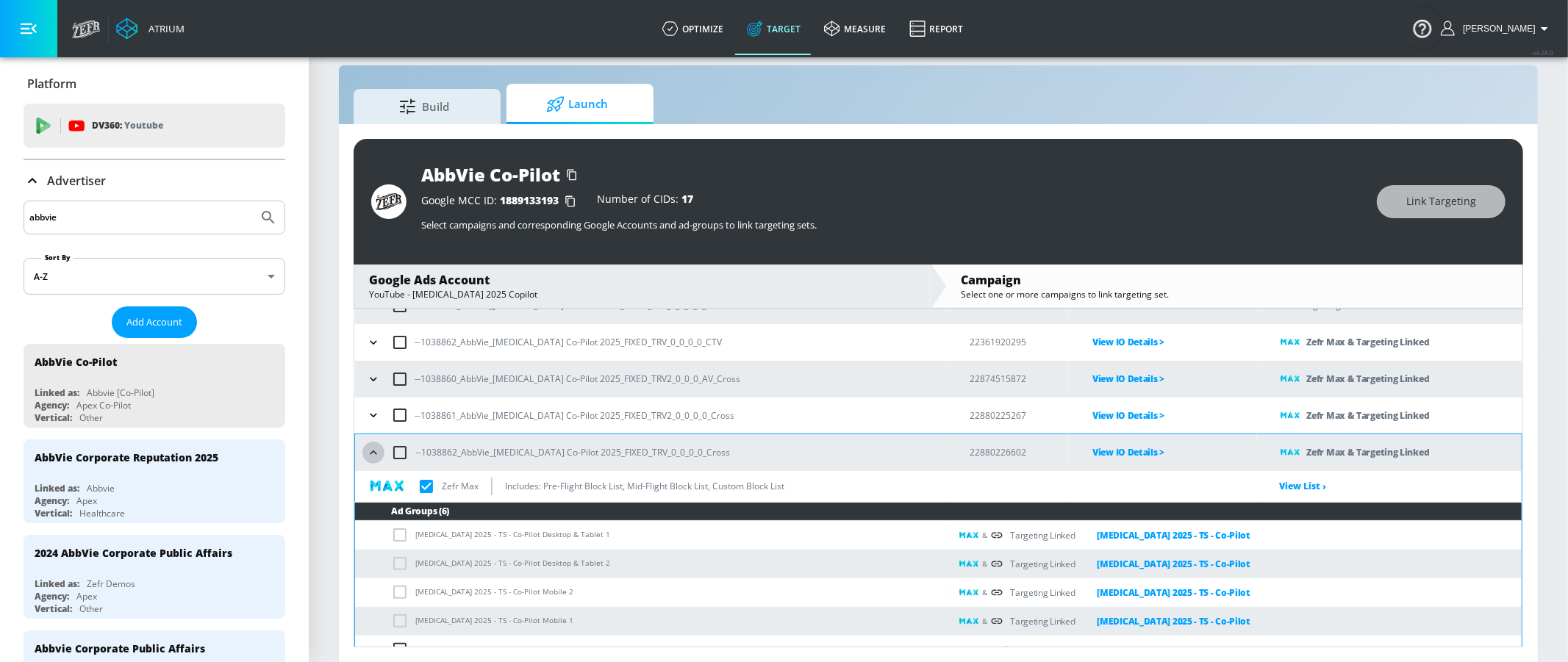
click at [371, 457] on icon "button" at bounding box center [374, 453] width 15 height 15
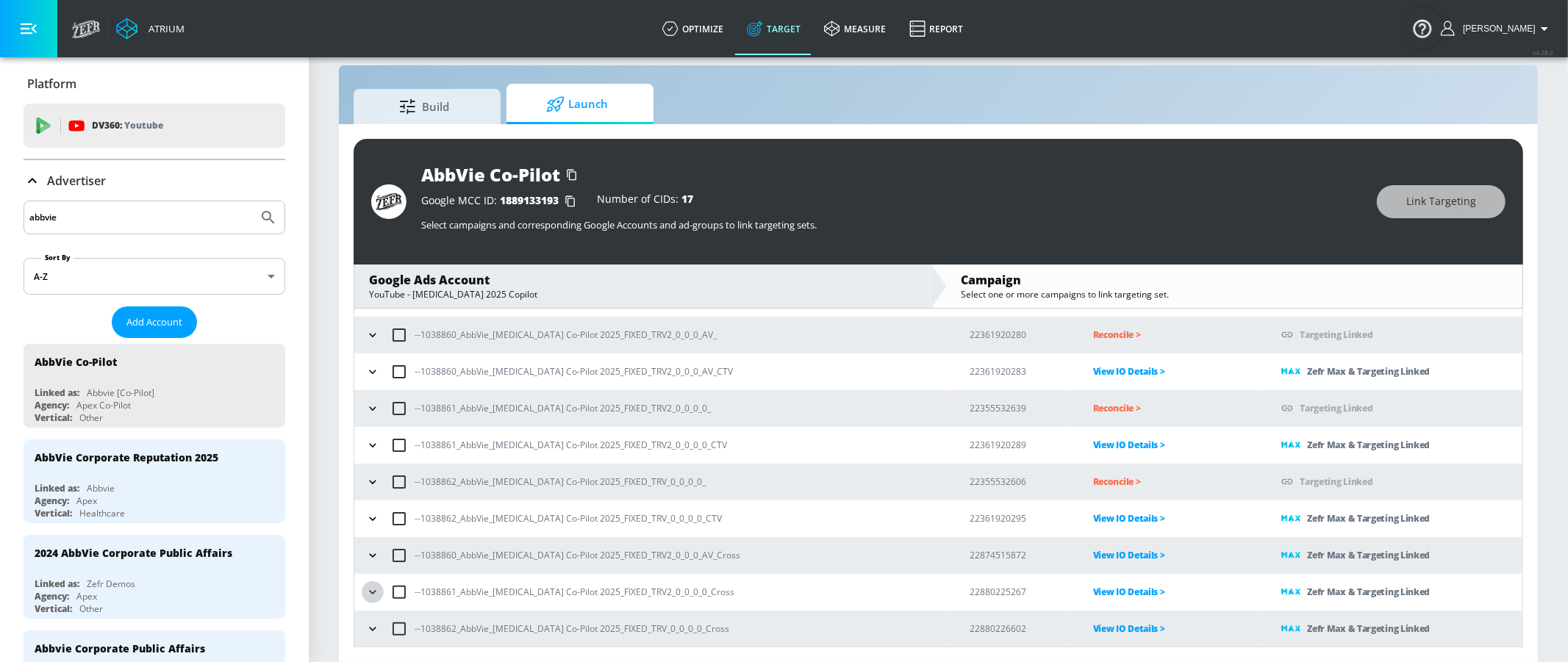
click at [372, 594] on icon "button" at bounding box center [373, 592] width 15 height 15
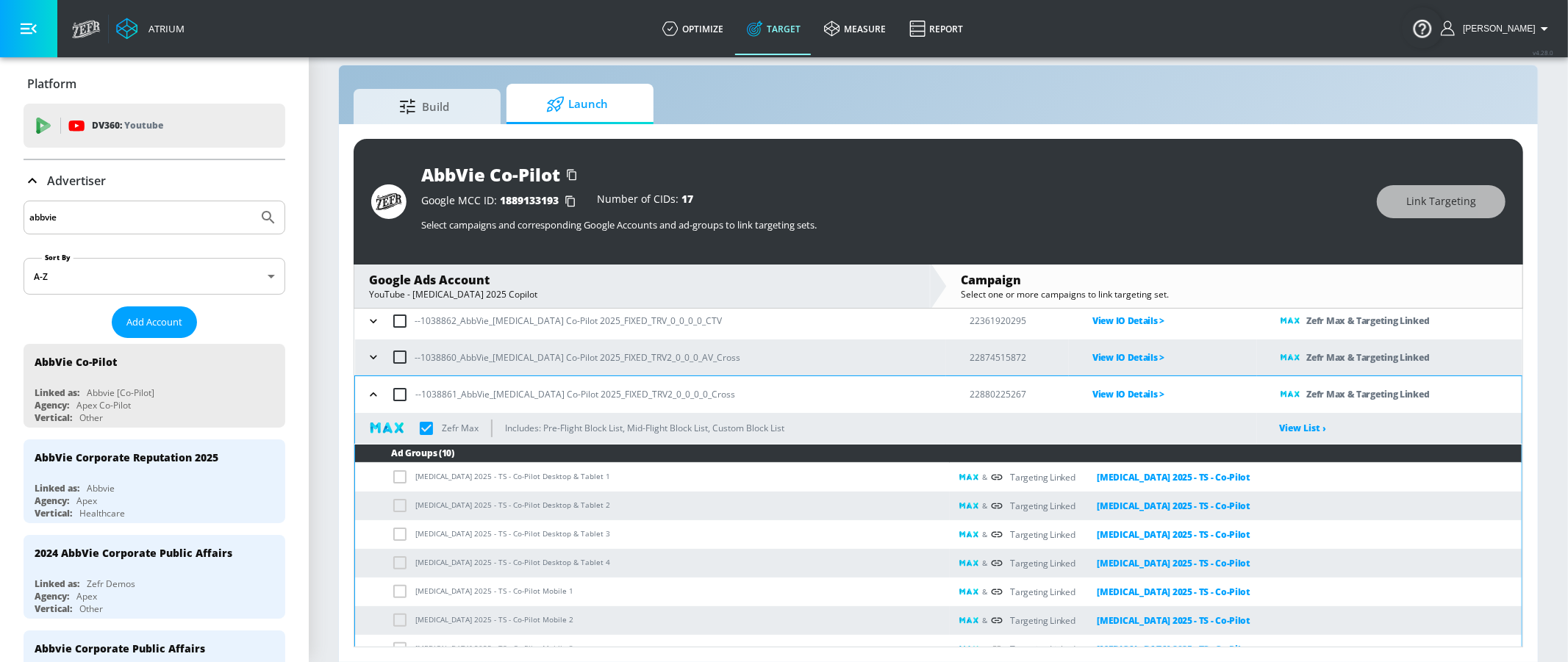
scroll to position [262, 0]
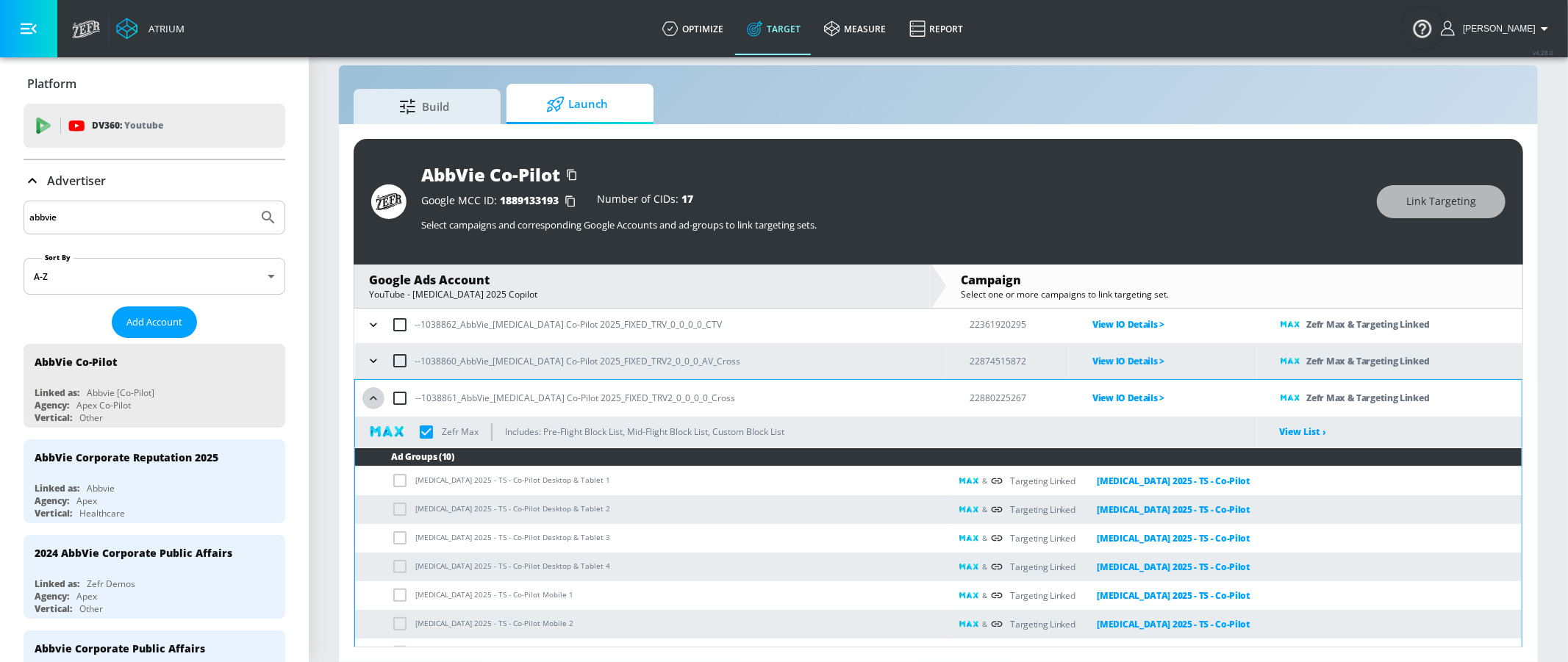
click at [368, 398] on icon "button" at bounding box center [374, 398] width 15 height 15
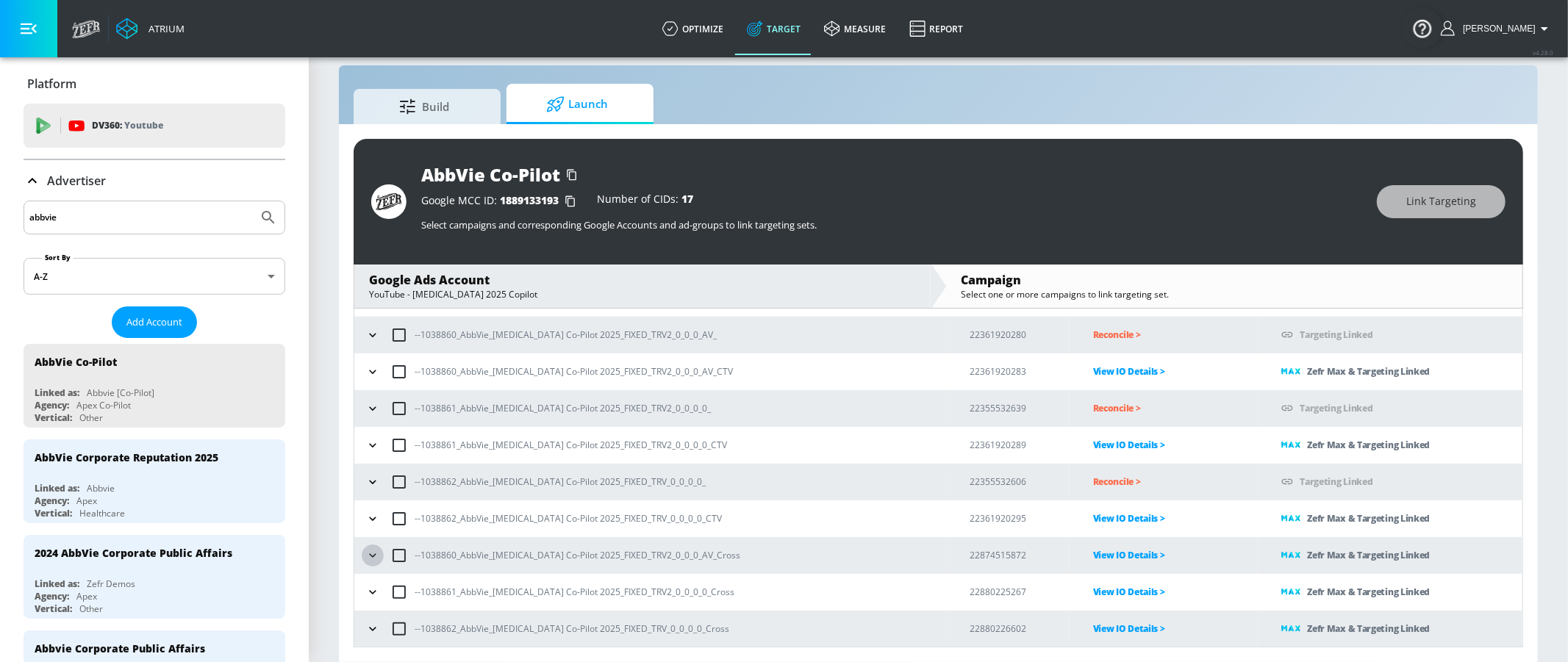
click at [371, 559] on icon "button" at bounding box center [373, 555] width 15 height 15
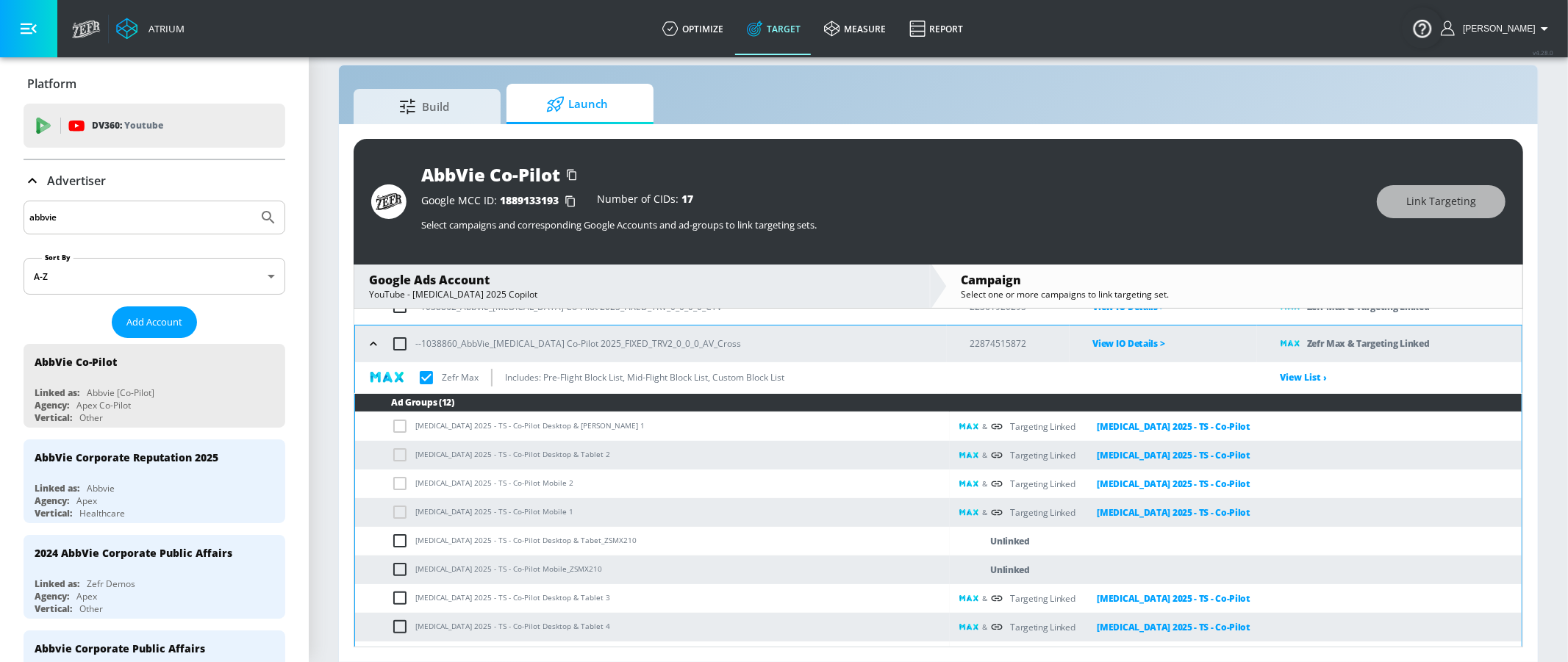
scroll to position [250, 0]
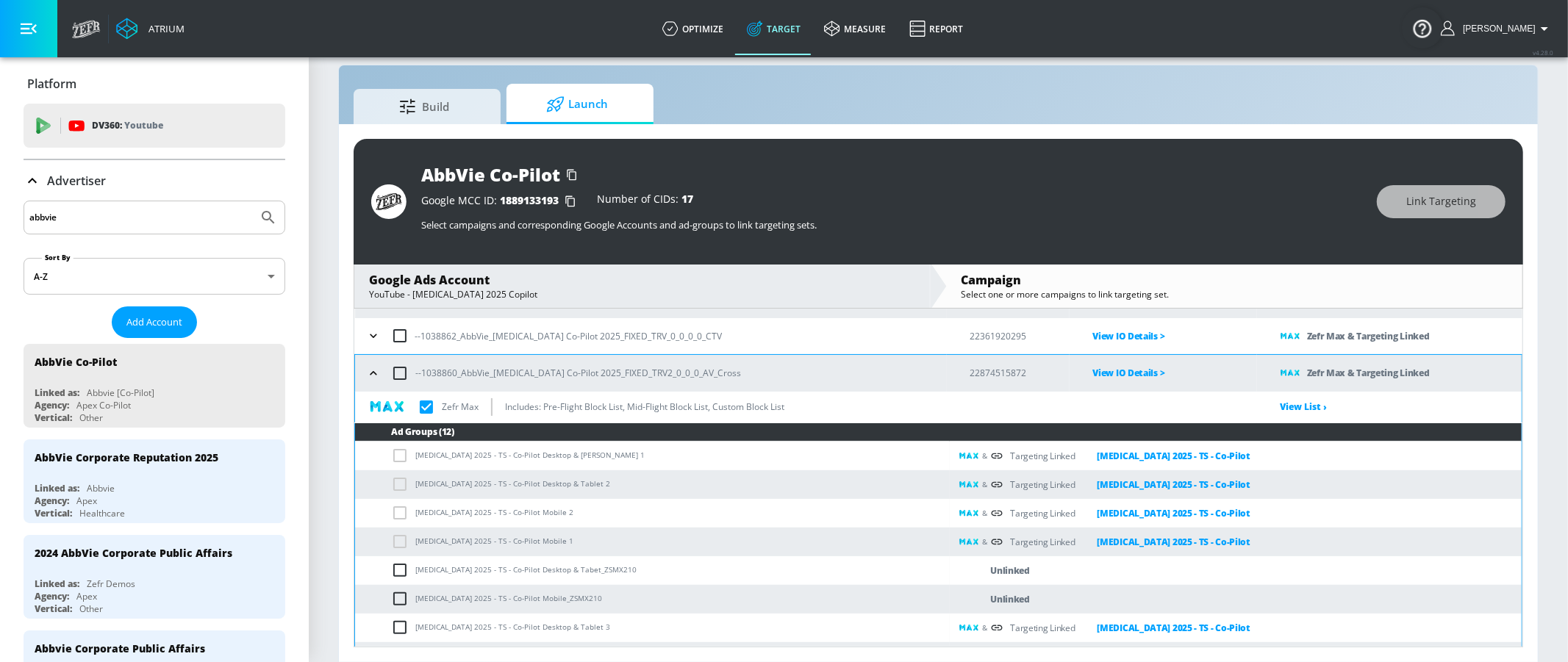
click at [377, 377] on icon "button" at bounding box center [374, 374] width 15 height 15
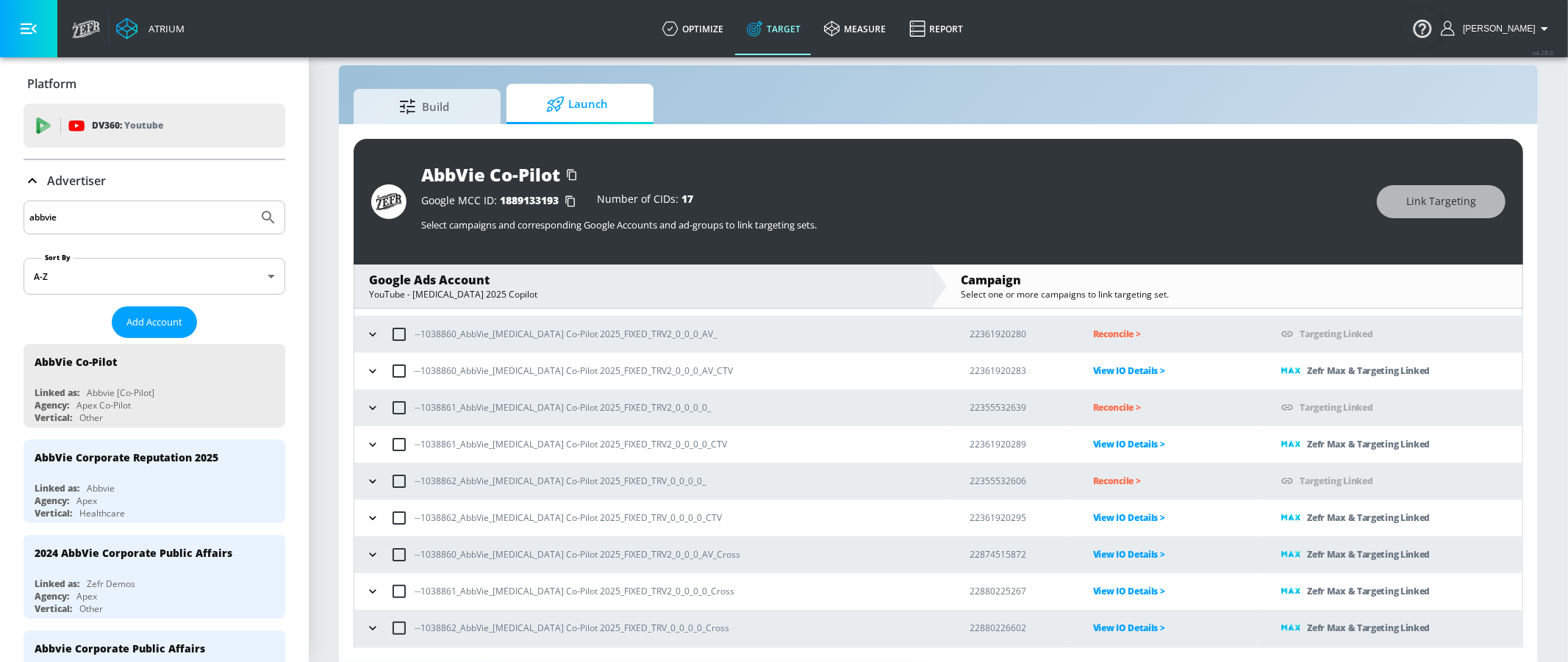
scroll to position [68, 0]
click at [380, 519] on button "button" at bounding box center [372, 518] width 22 height 22
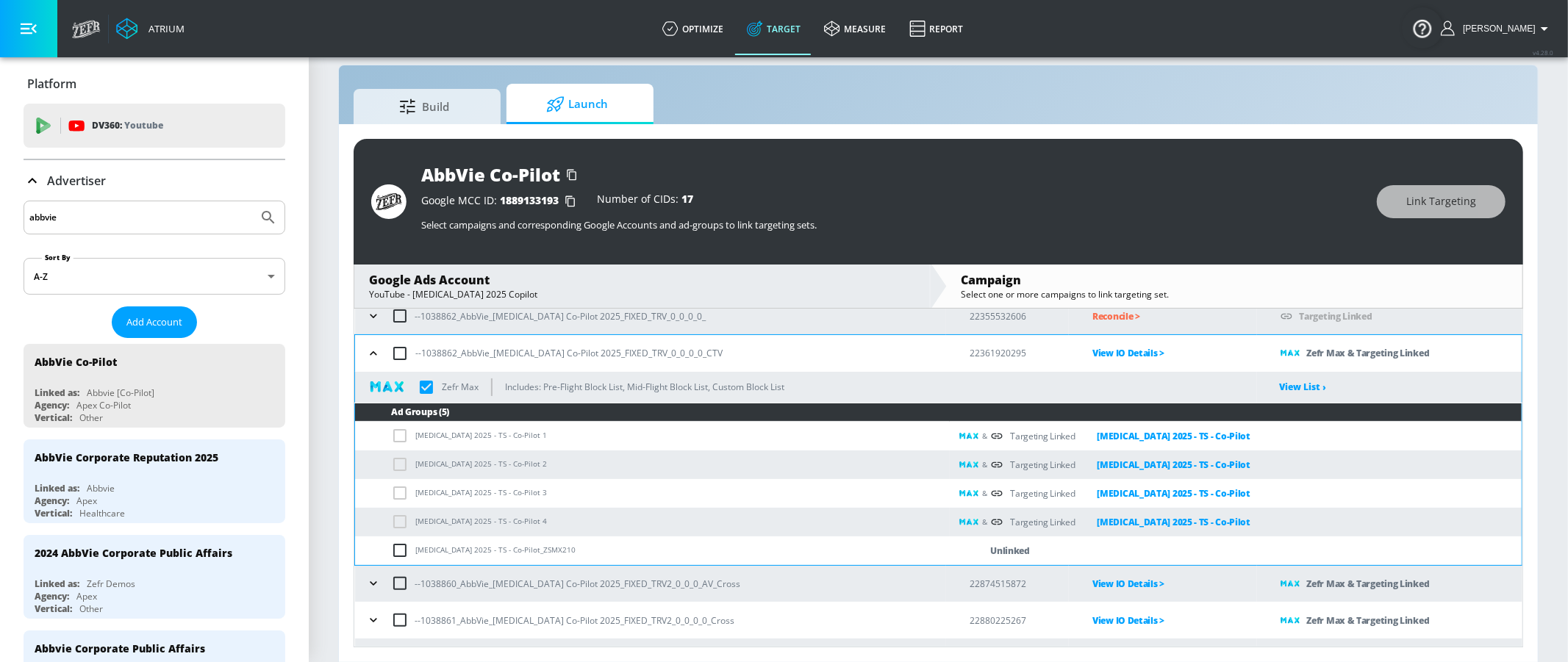
scroll to position [236, 0]
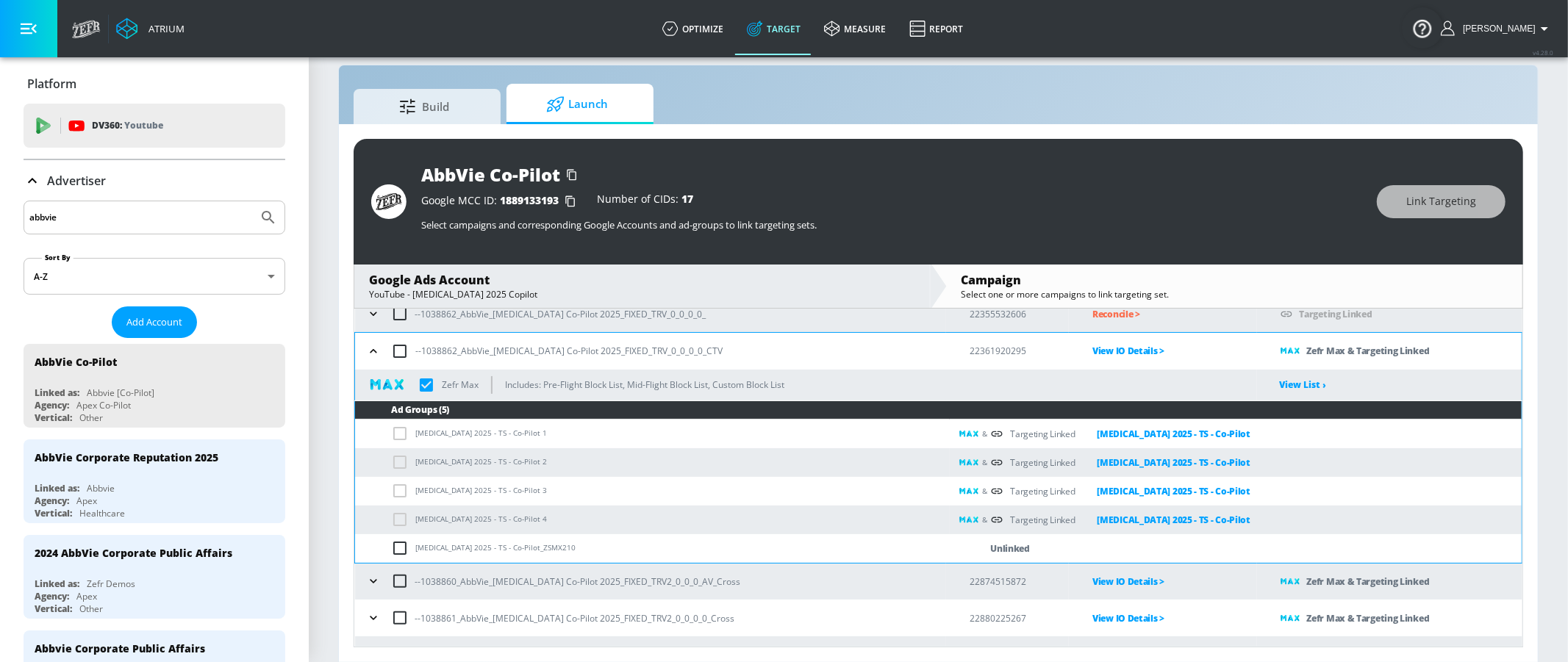
click at [367, 353] on icon "button" at bounding box center [374, 351] width 15 height 15
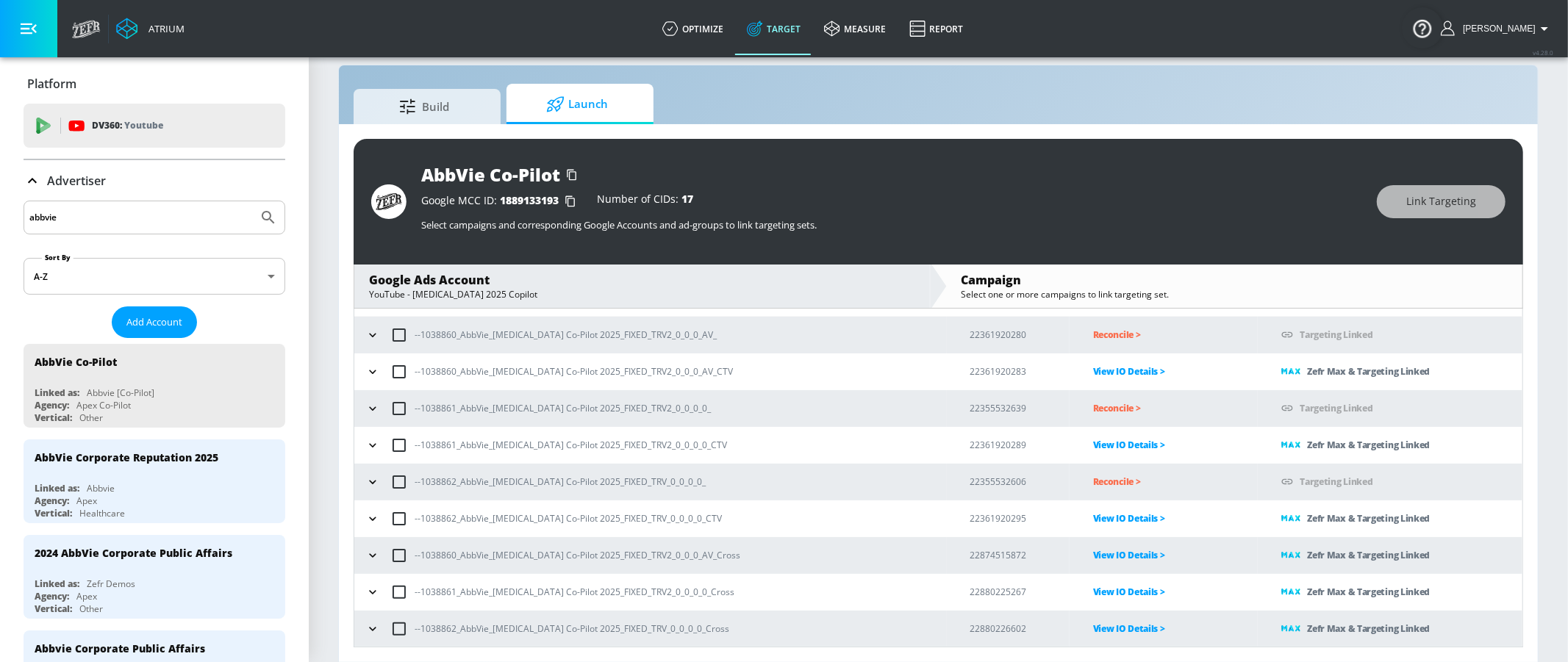
click at [370, 626] on icon "button" at bounding box center [372, 628] width 7 height 4
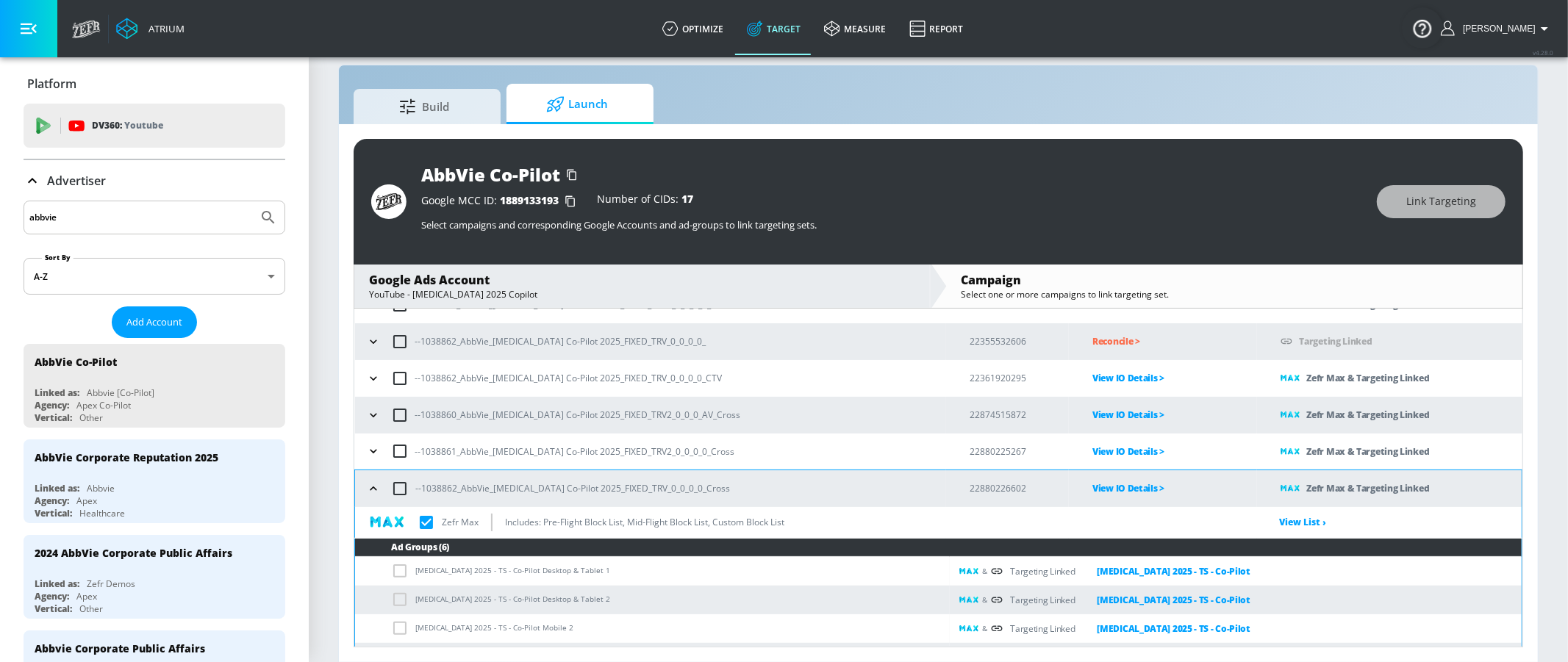
scroll to position [291, 0]
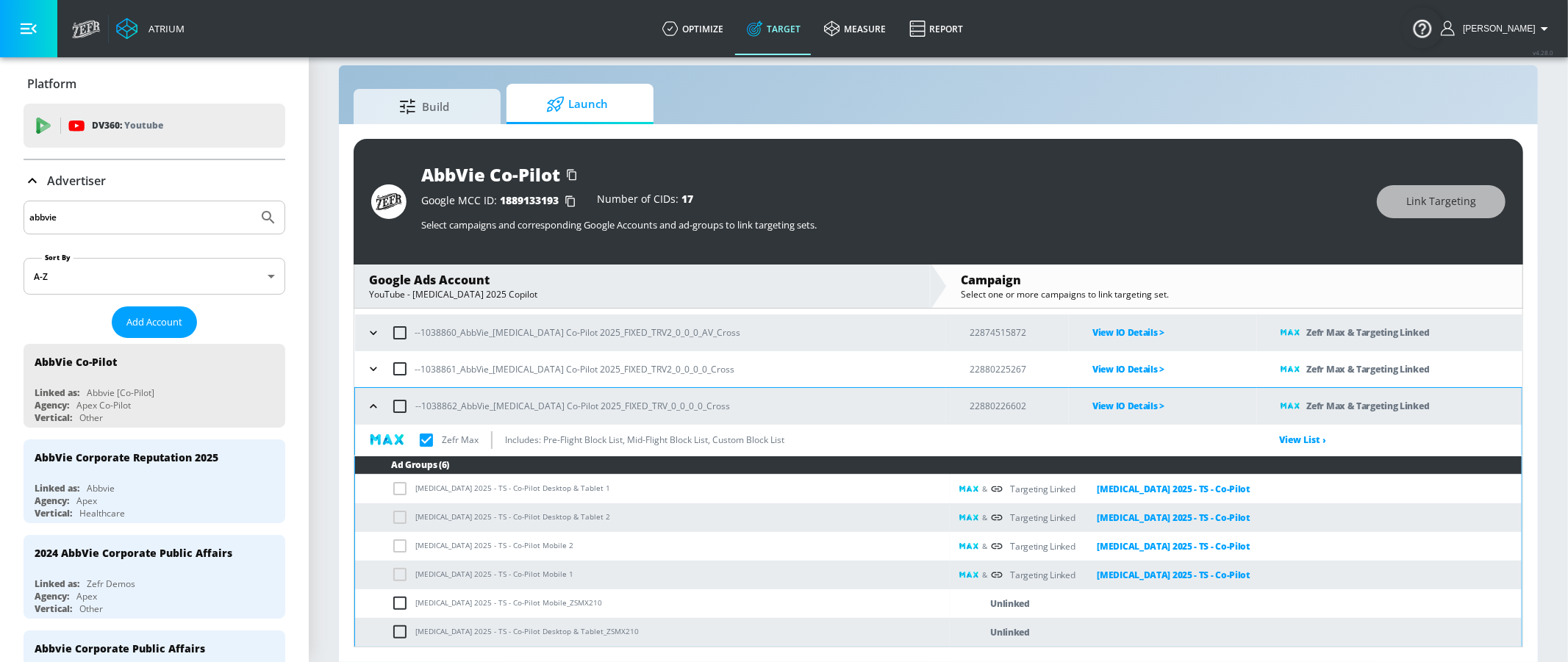
click at [373, 412] on button "button" at bounding box center [373, 406] width 22 height 22
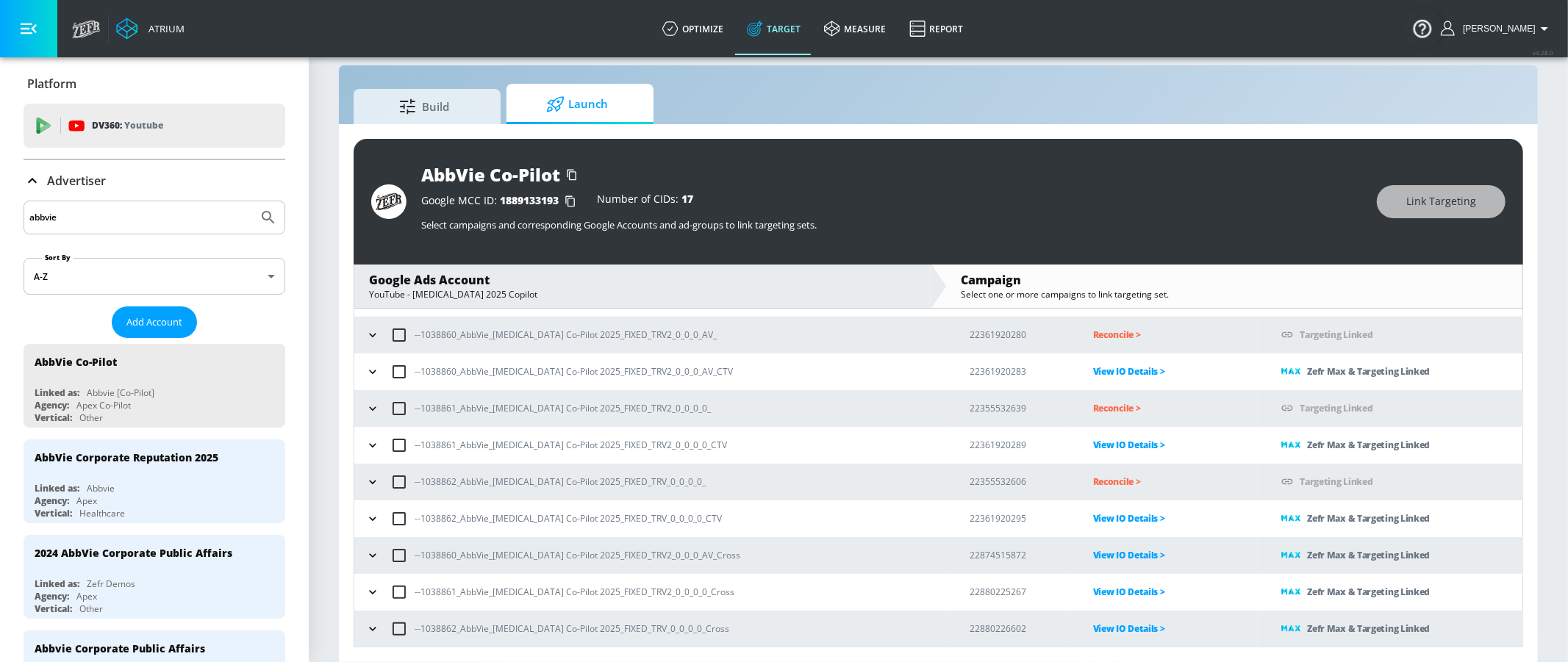
scroll to position [48, 0]
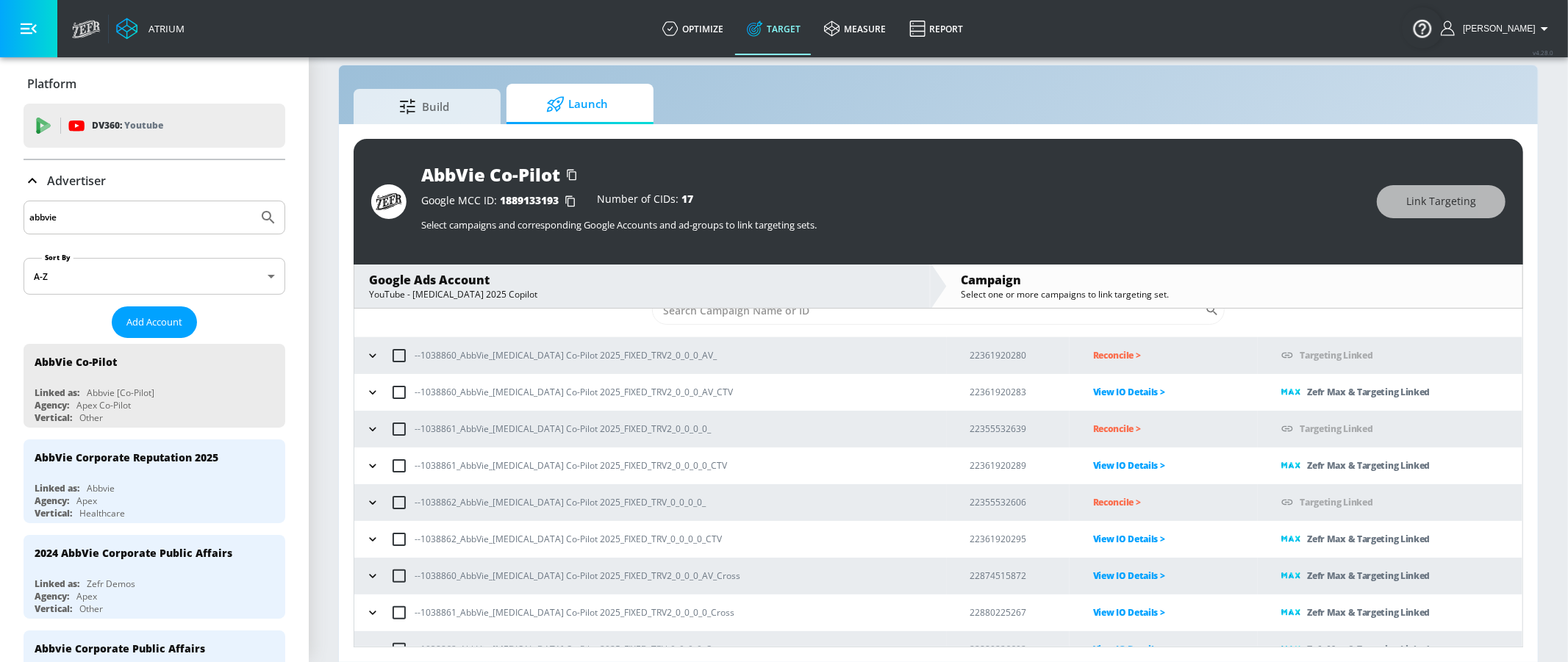
click at [372, 501] on icon "button" at bounding box center [373, 502] width 15 height 15
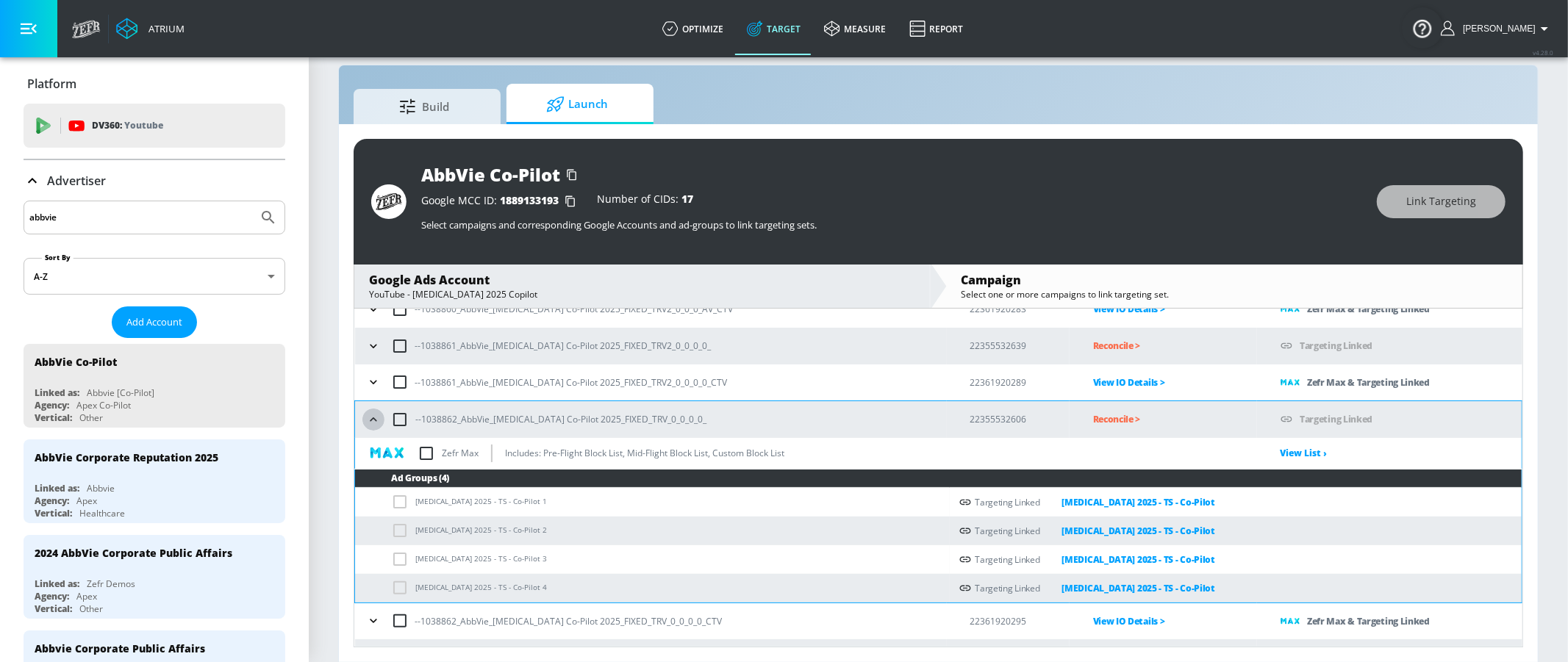
click at [373, 419] on icon "button" at bounding box center [374, 419] width 15 height 15
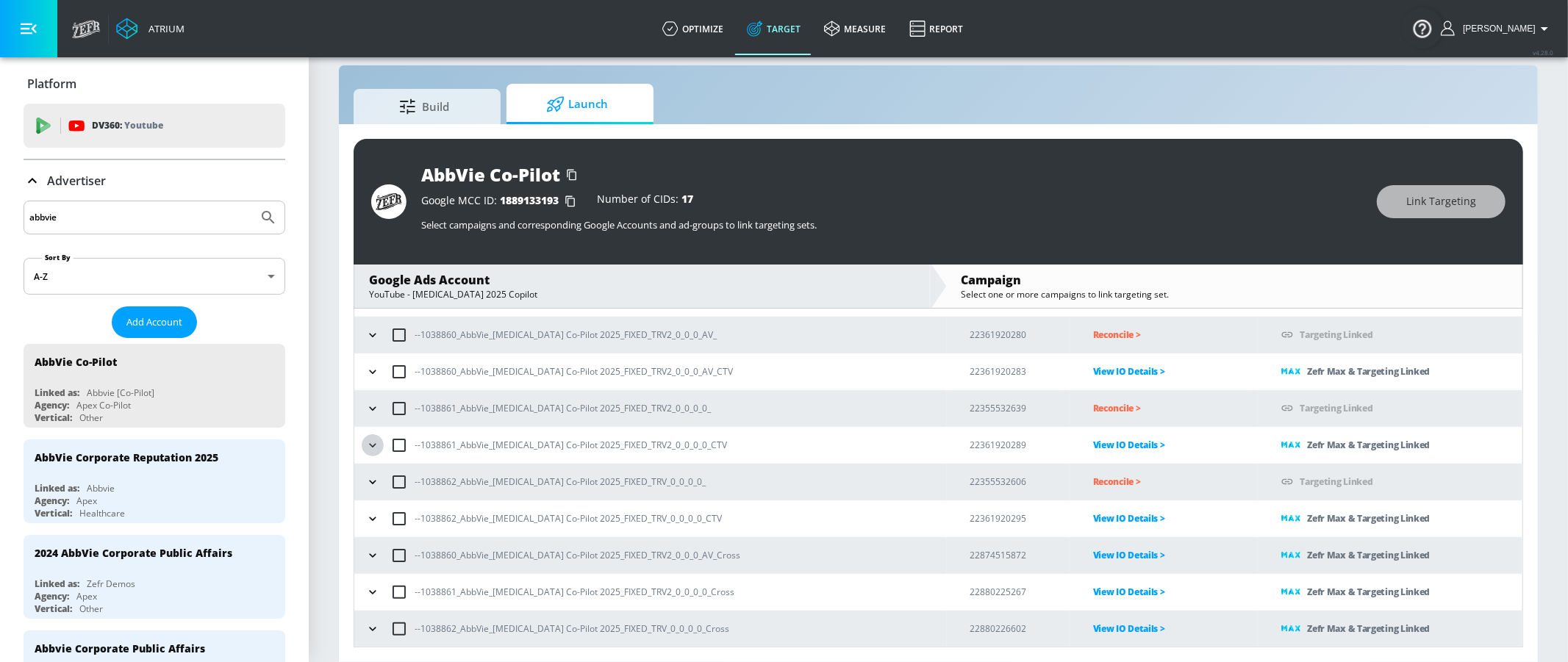
click at [371, 442] on icon "button" at bounding box center [373, 445] width 15 height 15
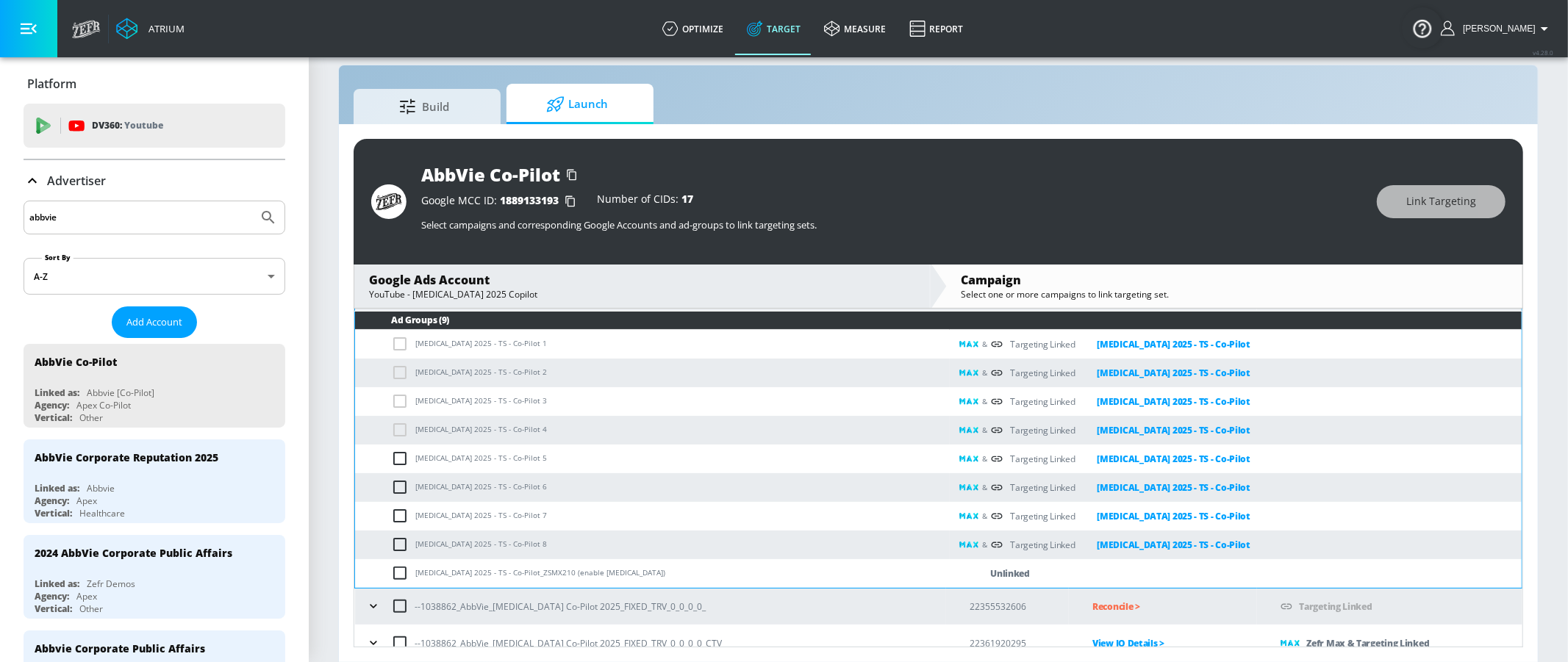
scroll to position [254, 0]
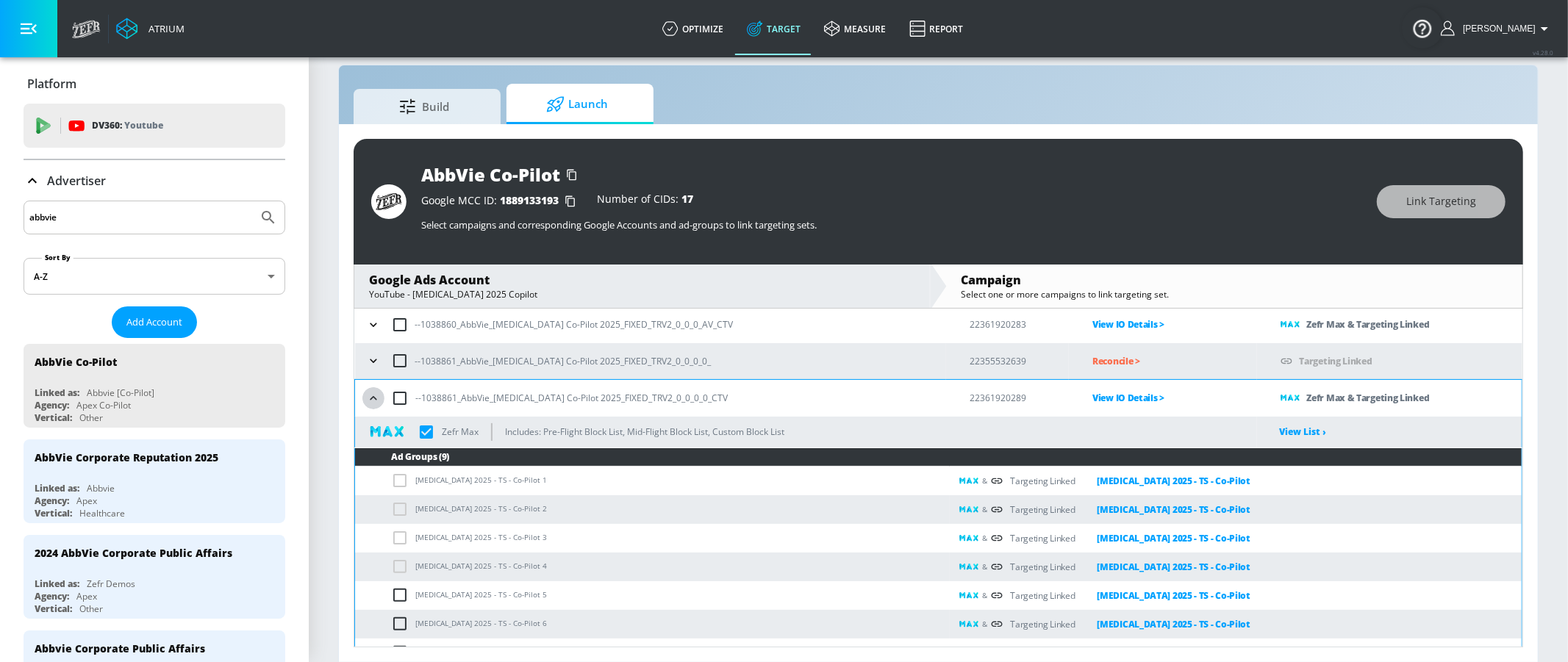
click at [372, 406] on button "button" at bounding box center [373, 397] width 22 height 22
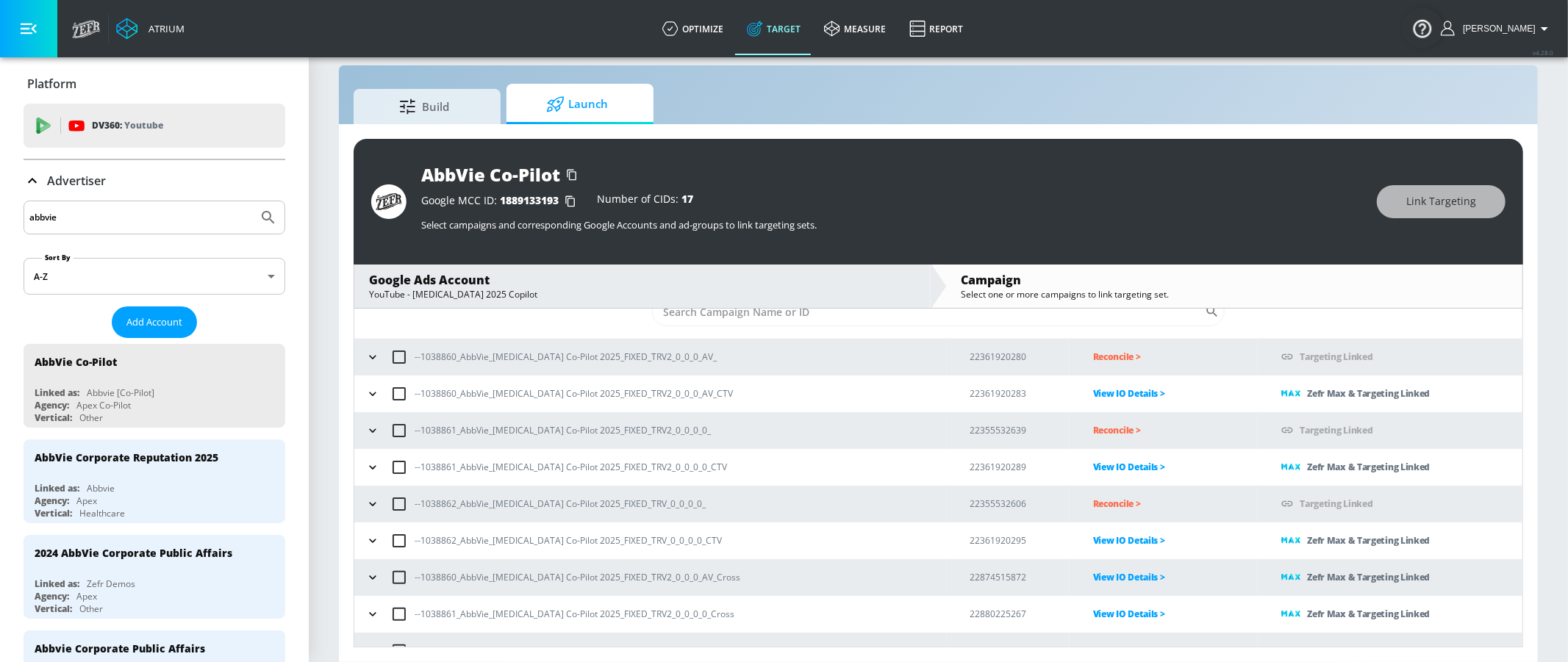
scroll to position [23, 0]
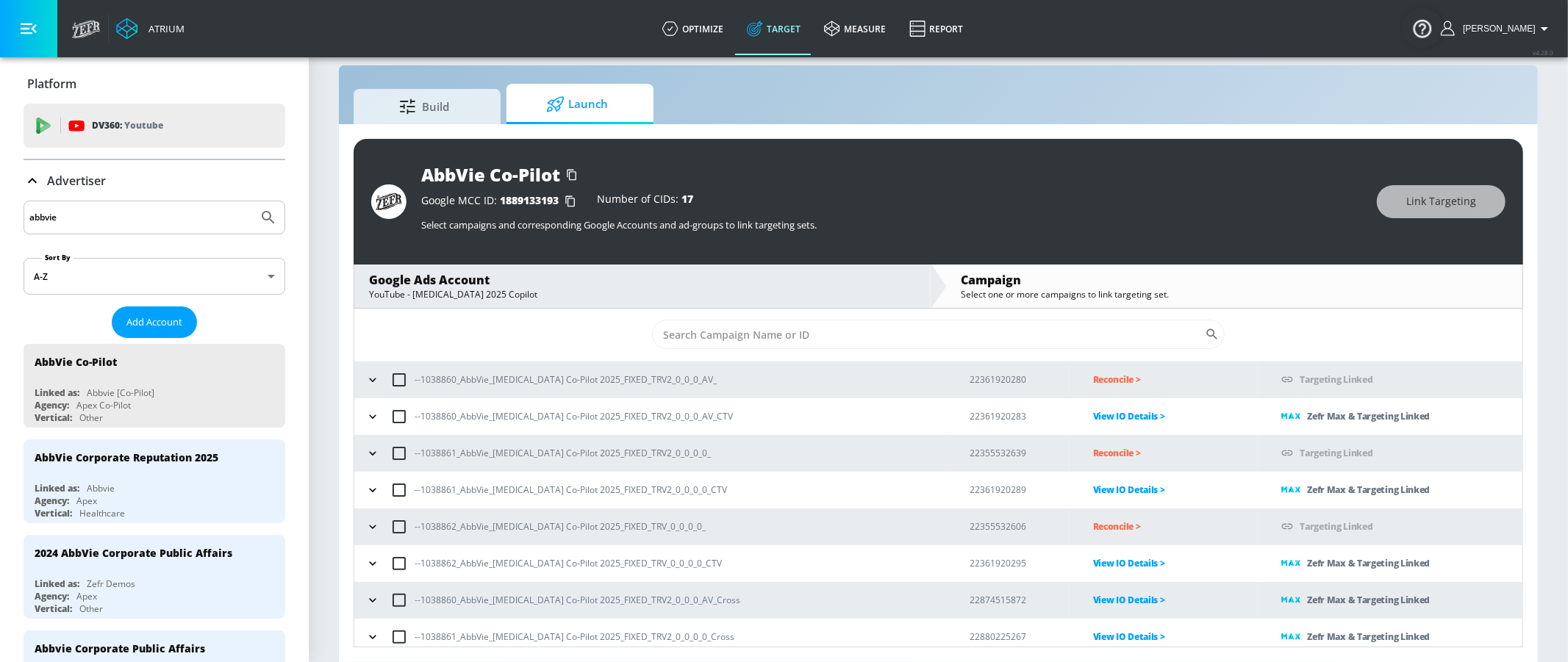
click at [370, 419] on icon "button" at bounding box center [373, 416] width 15 height 15
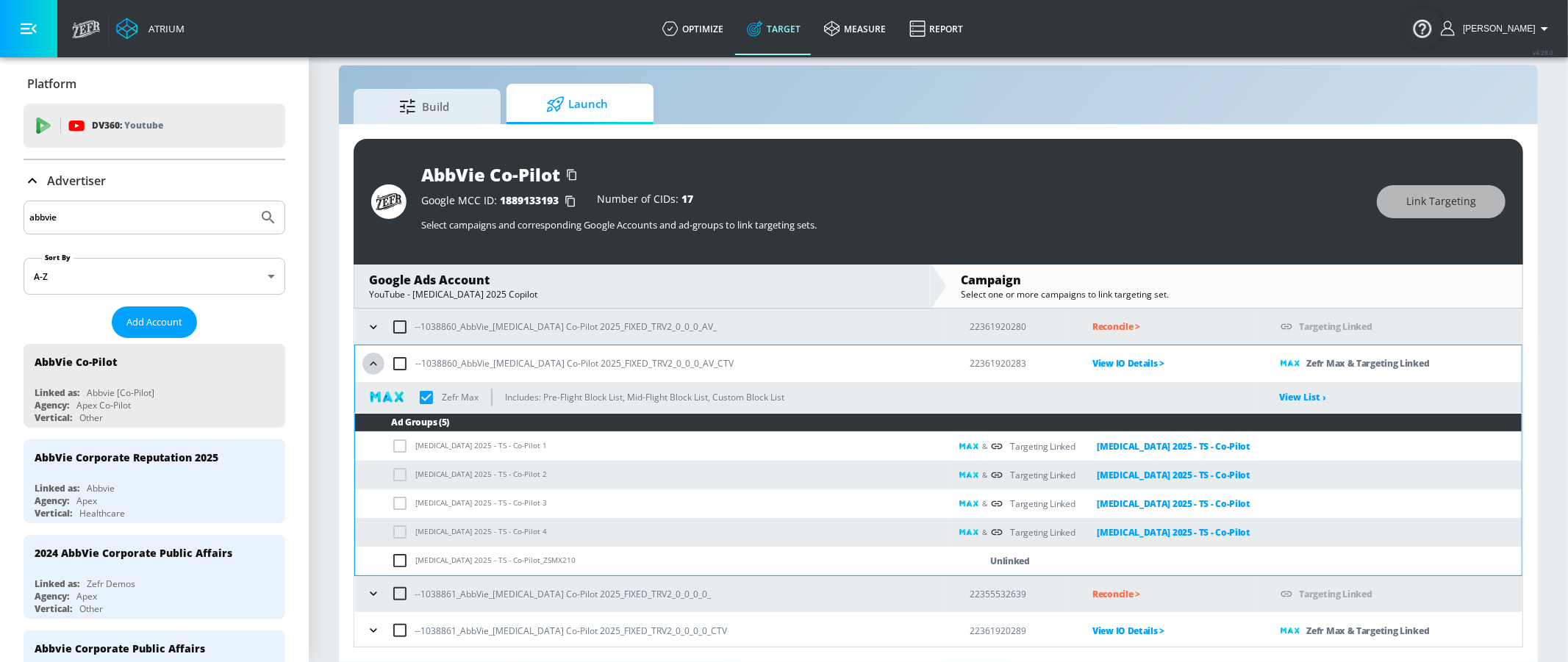
click at [373, 368] on icon "button" at bounding box center [374, 364] width 15 height 15
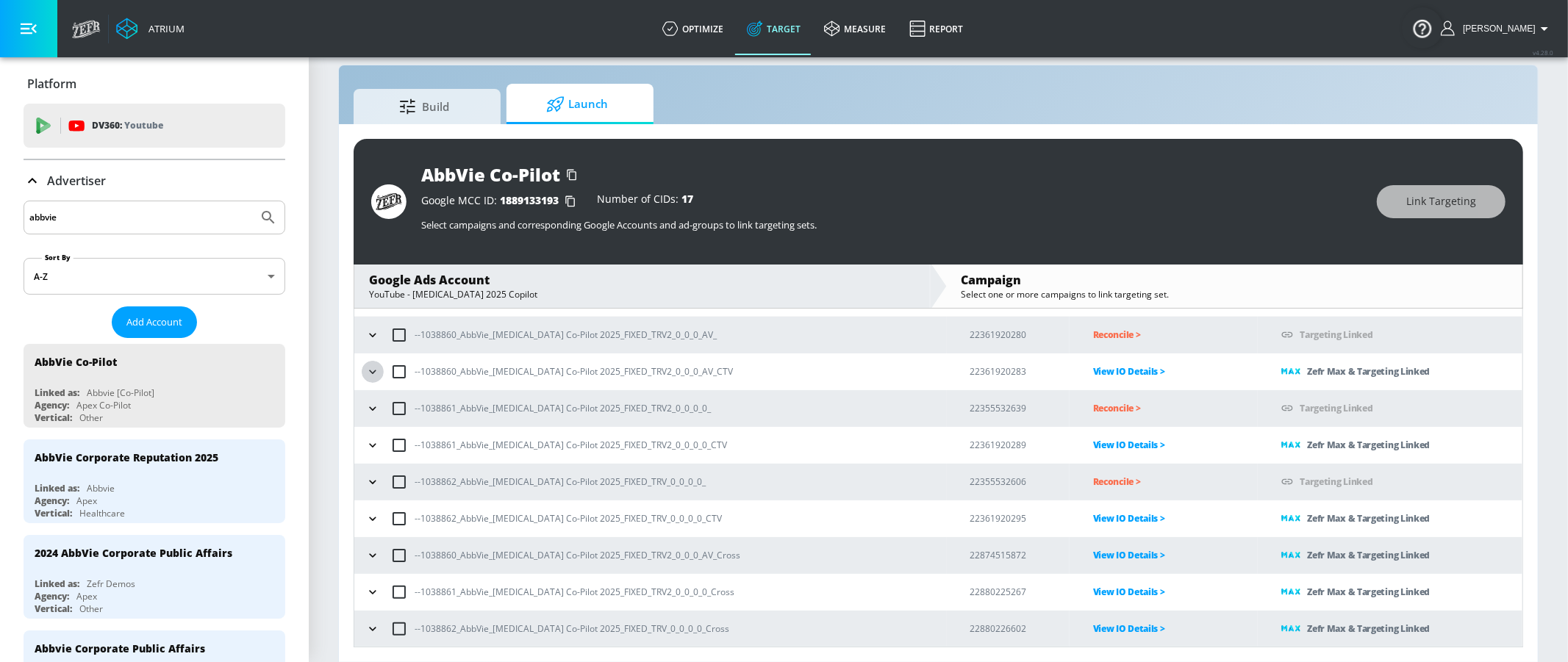
click at [374, 374] on icon "button" at bounding box center [373, 372] width 15 height 15
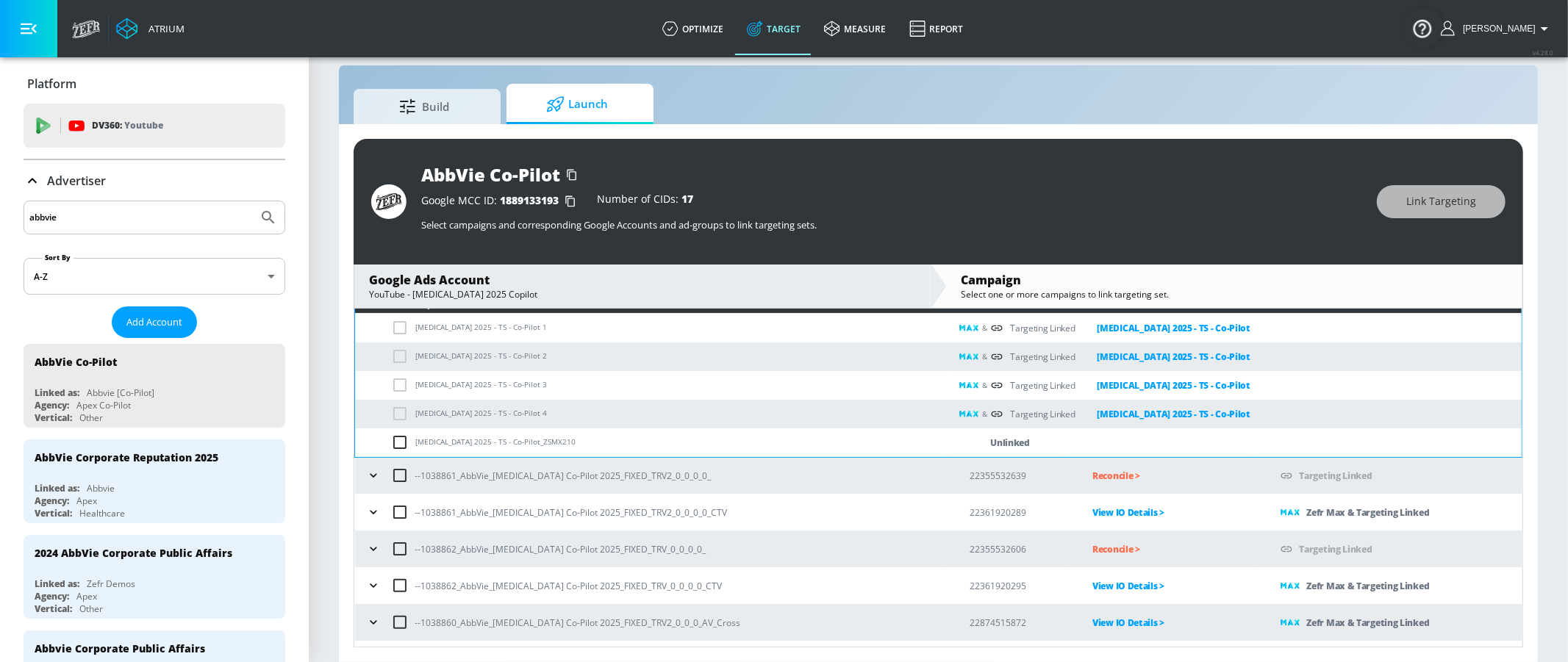
scroll to position [215, 0]
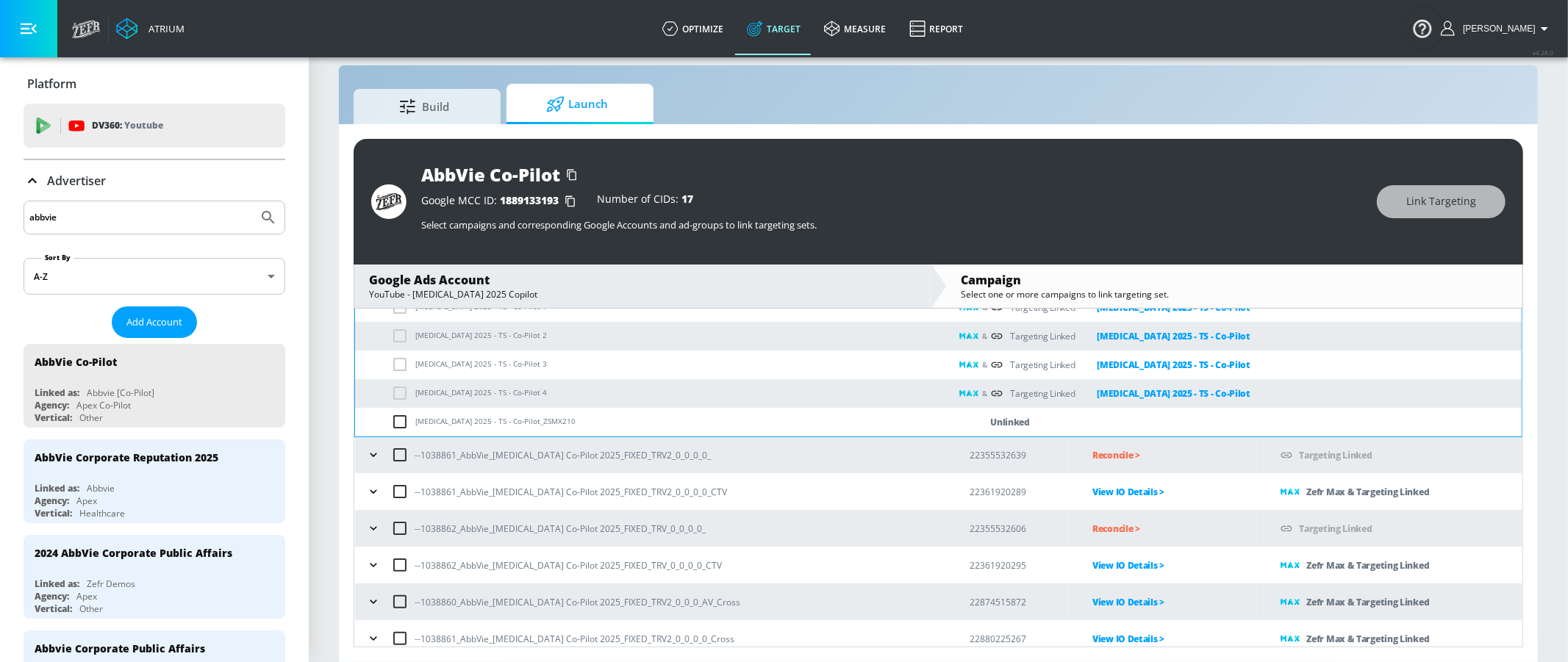
click at [372, 492] on icon "button" at bounding box center [372, 492] width 7 height 4
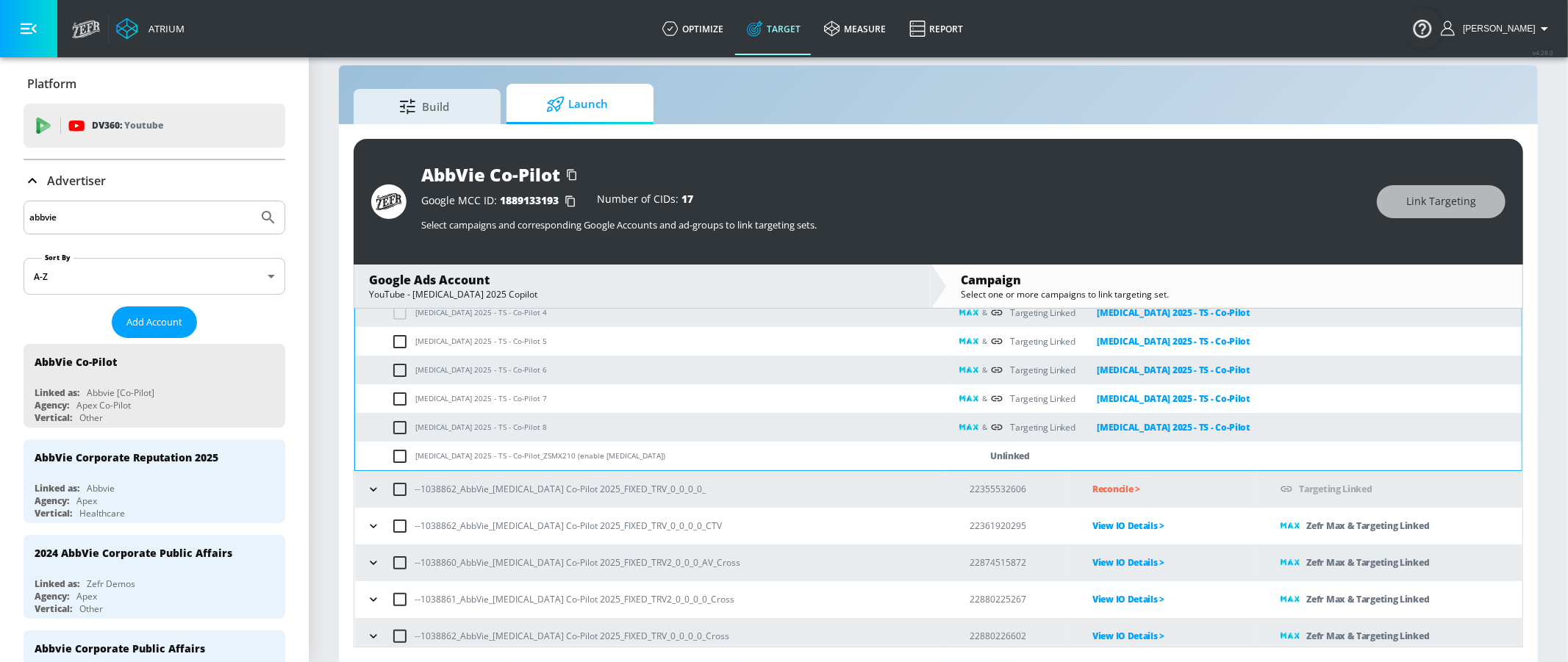
scroll to position [567, 0]
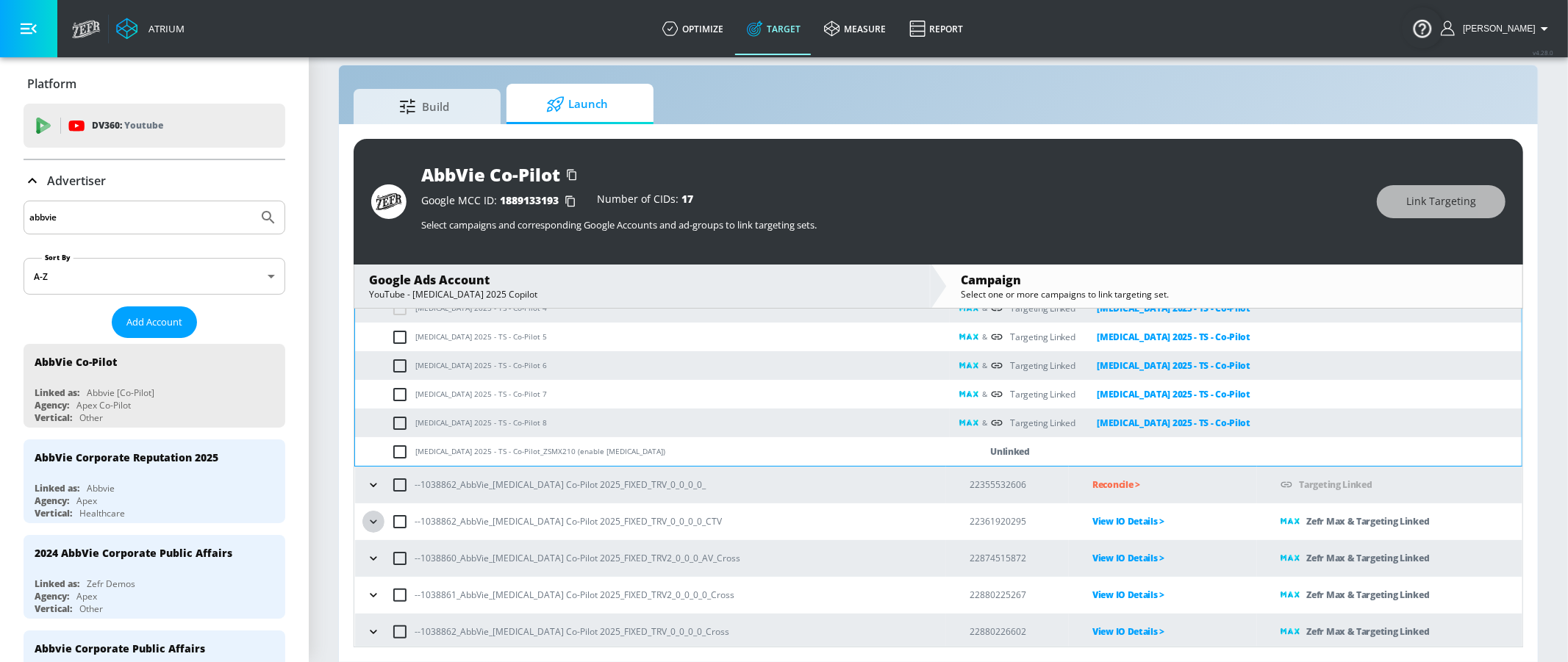
drag, startPoint x: 374, startPoint y: 520, endPoint x: 382, endPoint y: 497, distance: 24.4
click at [374, 520] on icon "button" at bounding box center [372, 521] width 7 height 4
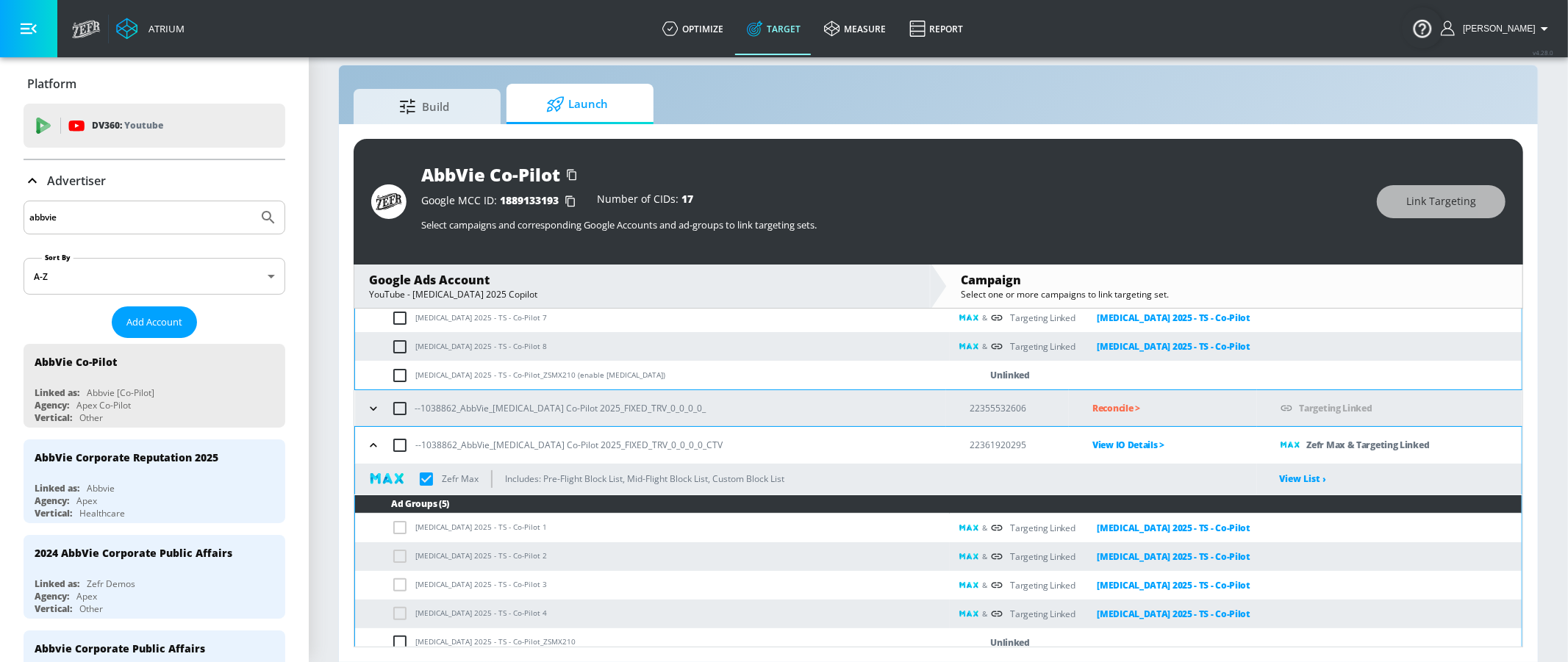
scroll to position [764, 0]
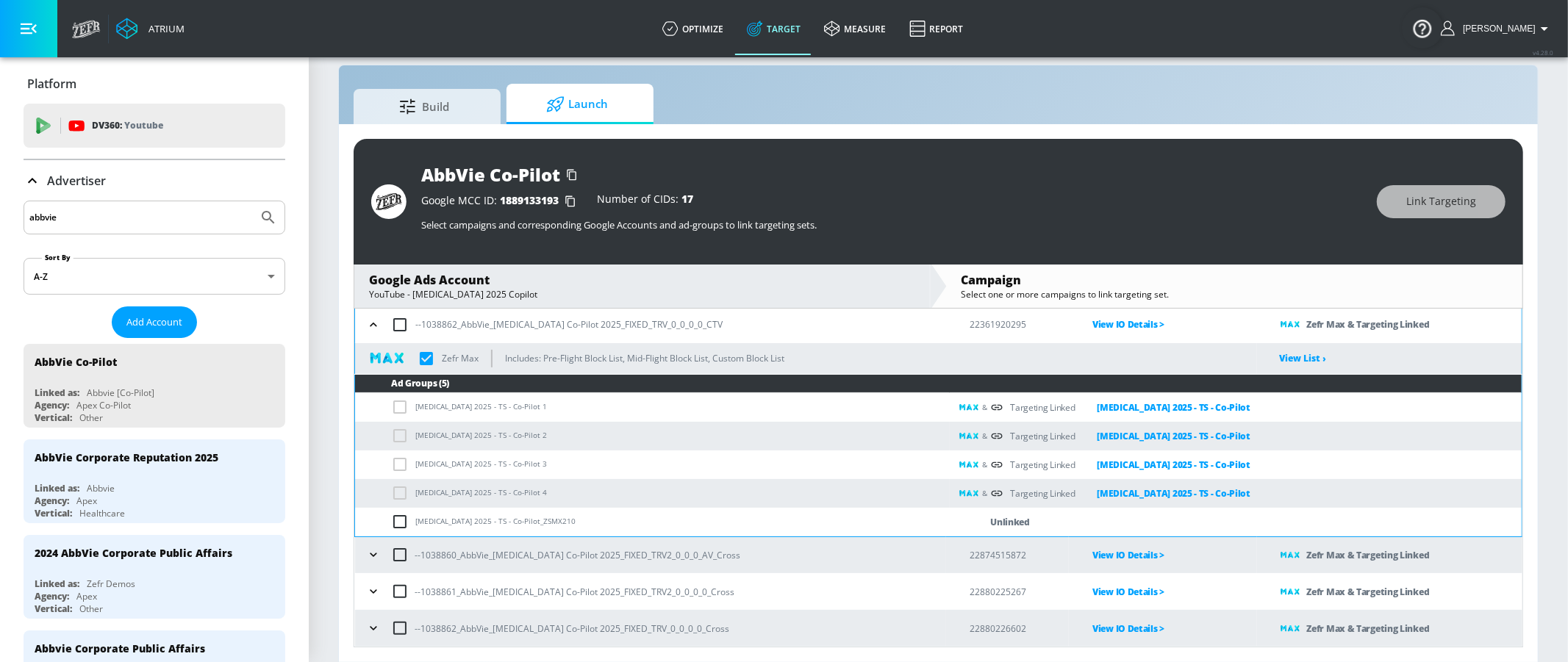
drag, startPoint x: 372, startPoint y: 546, endPoint x: 386, endPoint y: 507, distance: 41.4
click at [372, 547] on icon "button" at bounding box center [374, 554] width 15 height 15
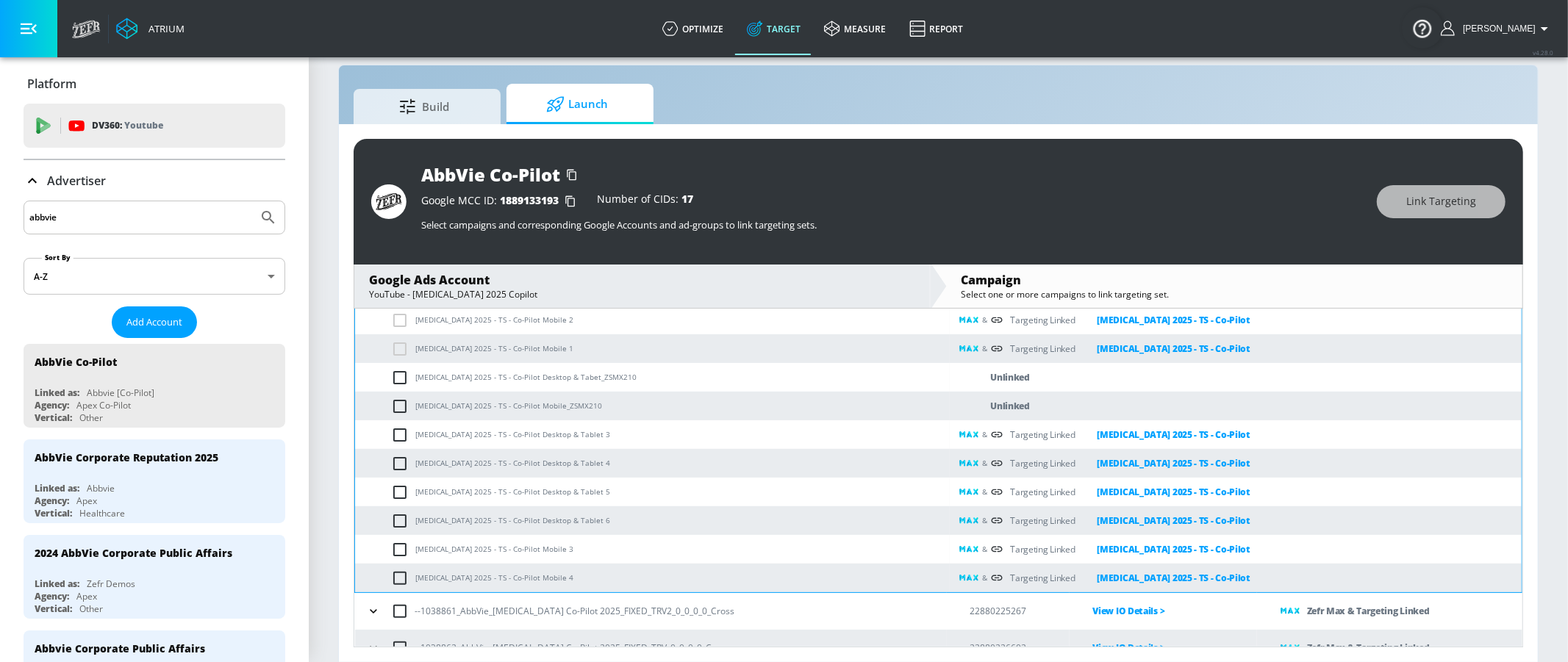
scroll to position [1157, 0]
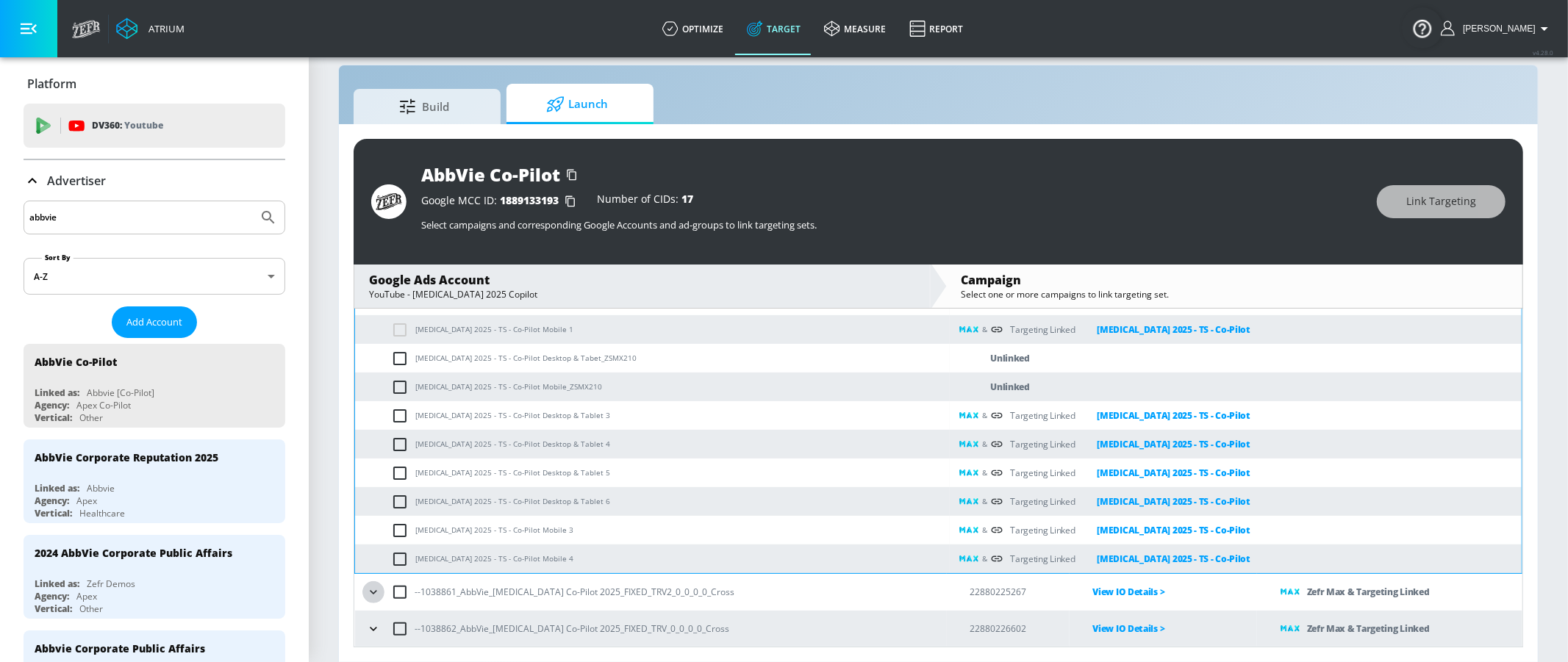
drag, startPoint x: 376, startPoint y: 590, endPoint x: 410, endPoint y: 517, distance: 80.5
click at [376, 590] on icon "button" at bounding box center [374, 592] width 15 height 15
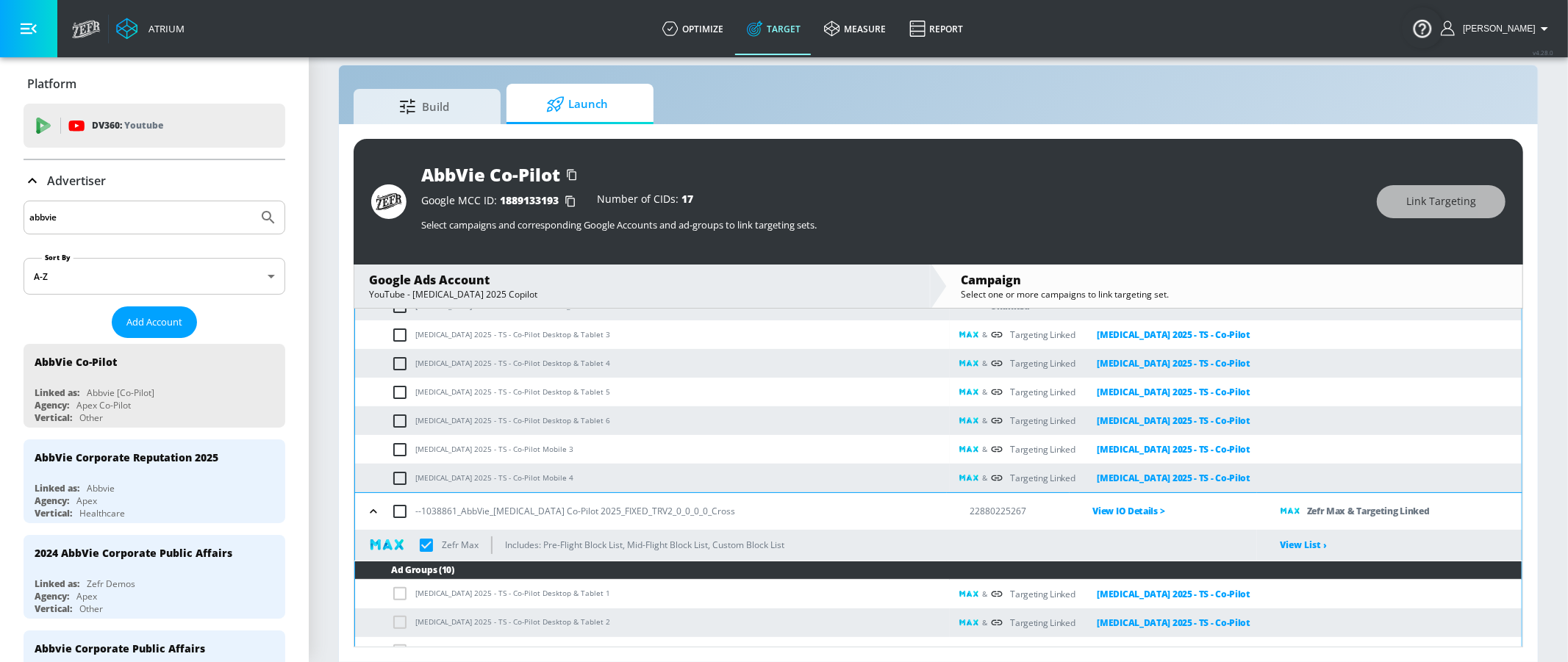
scroll to position [1494, 0]
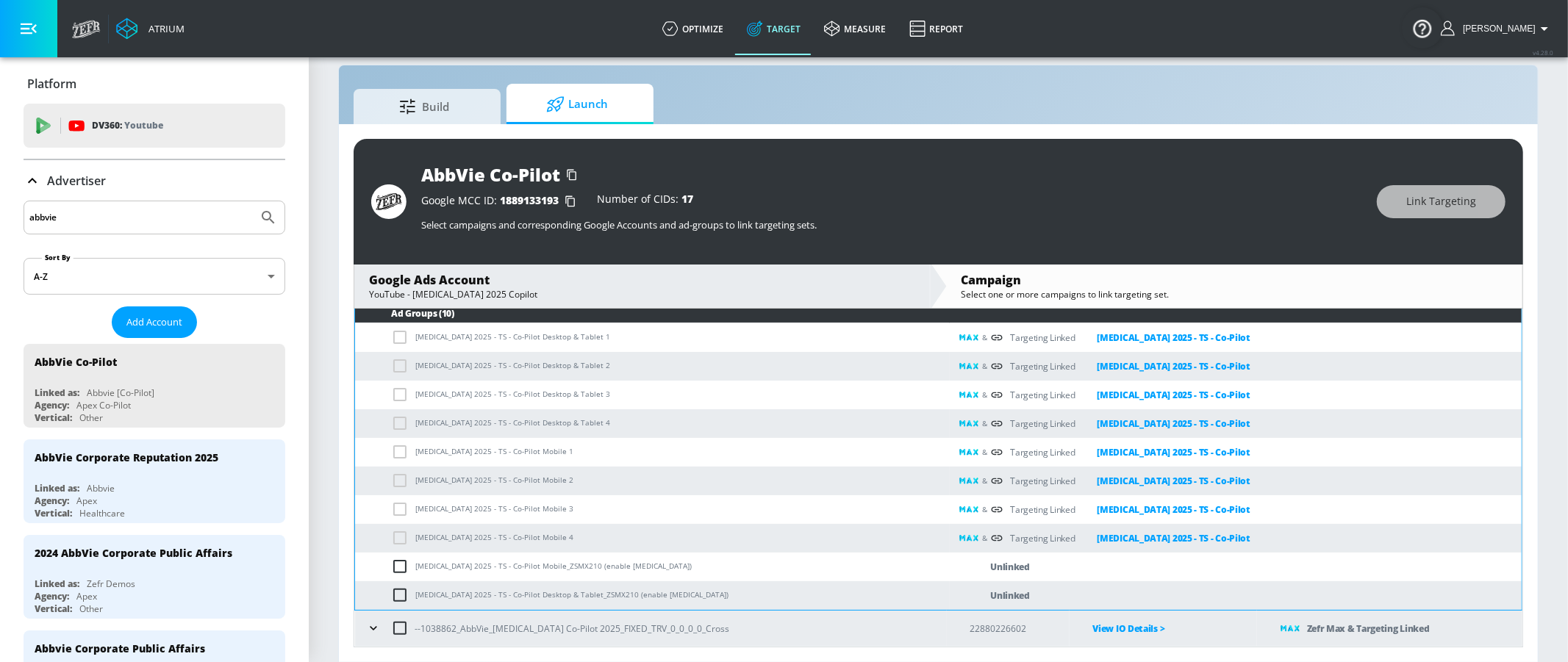
drag, startPoint x: 372, startPoint y: 625, endPoint x: 375, endPoint y: 600, distance: 25.2
click at [372, 625] on icon "button" at bounding box center [374, 628] width 15 height 15
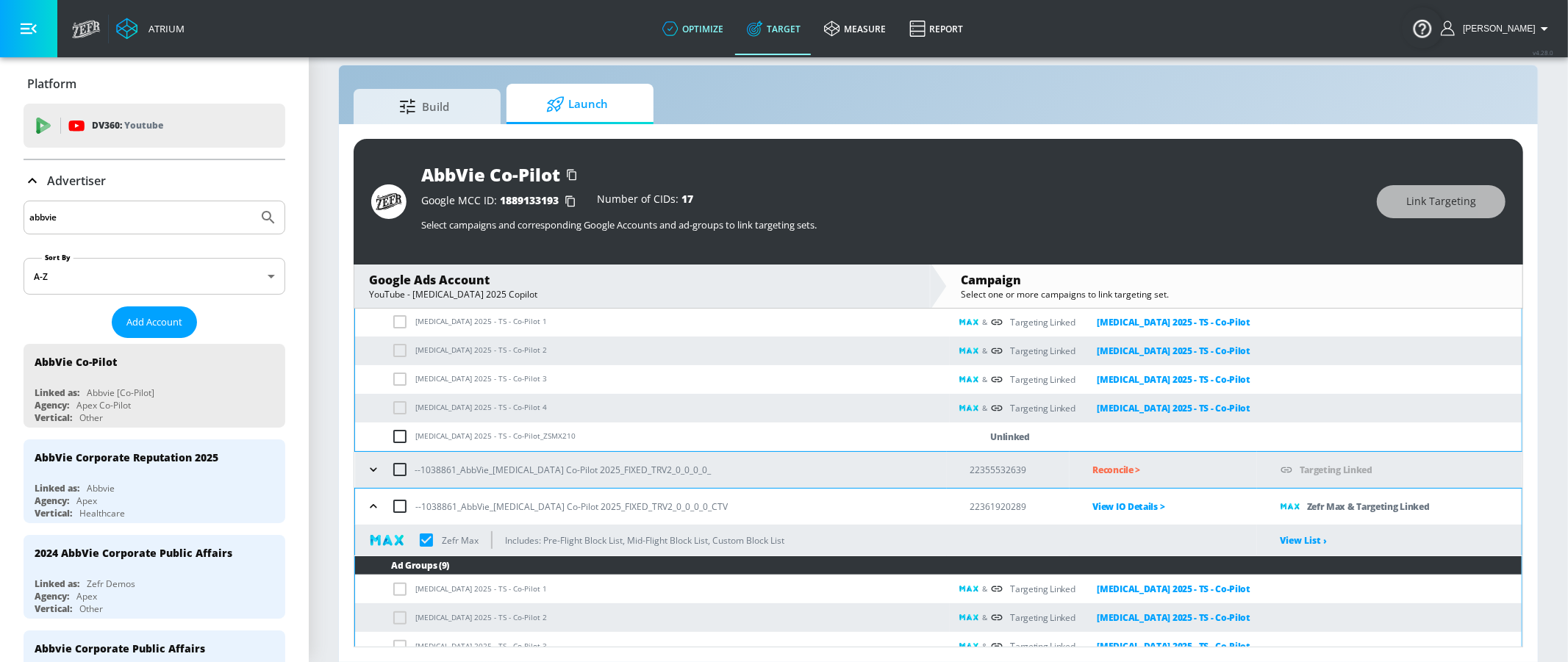
scroll to position [184, 0]
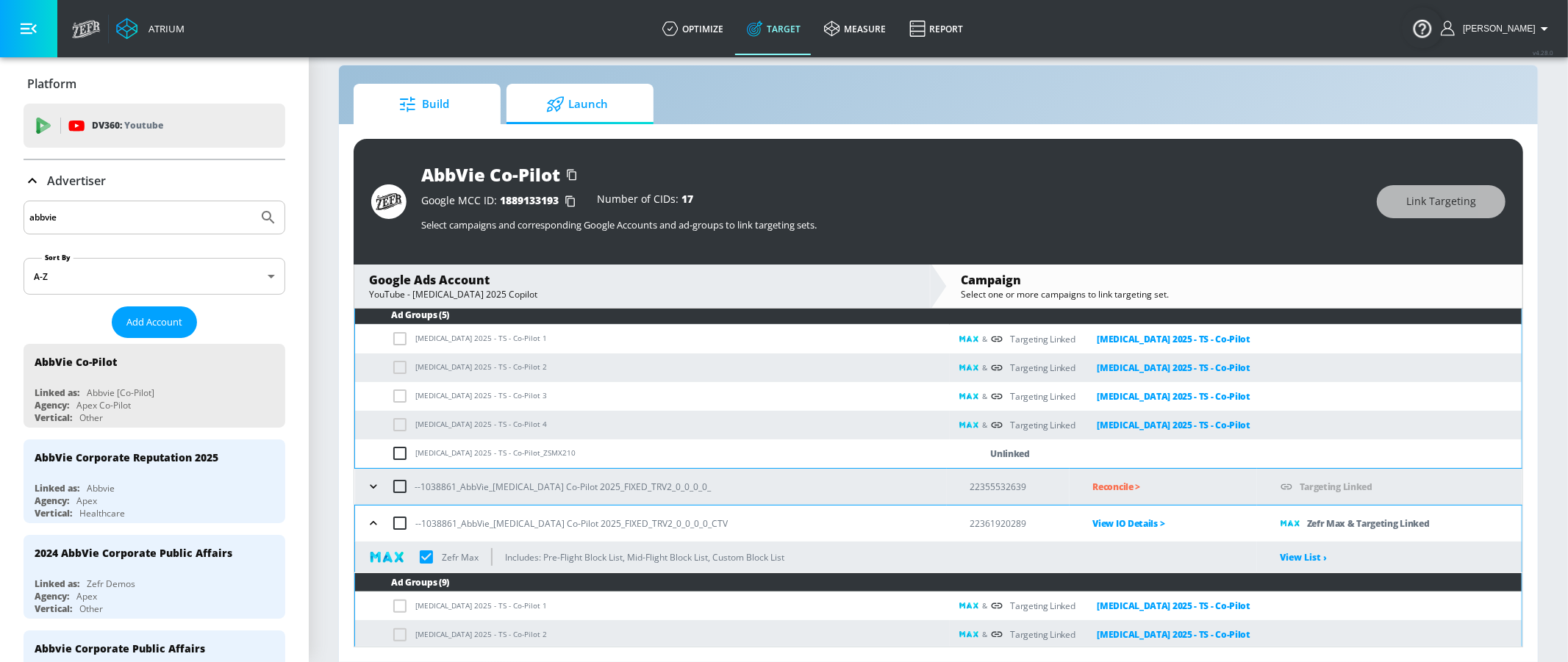
click at [479, 105] on span "Build" at bounding box center [423, 104] width 111 height 35
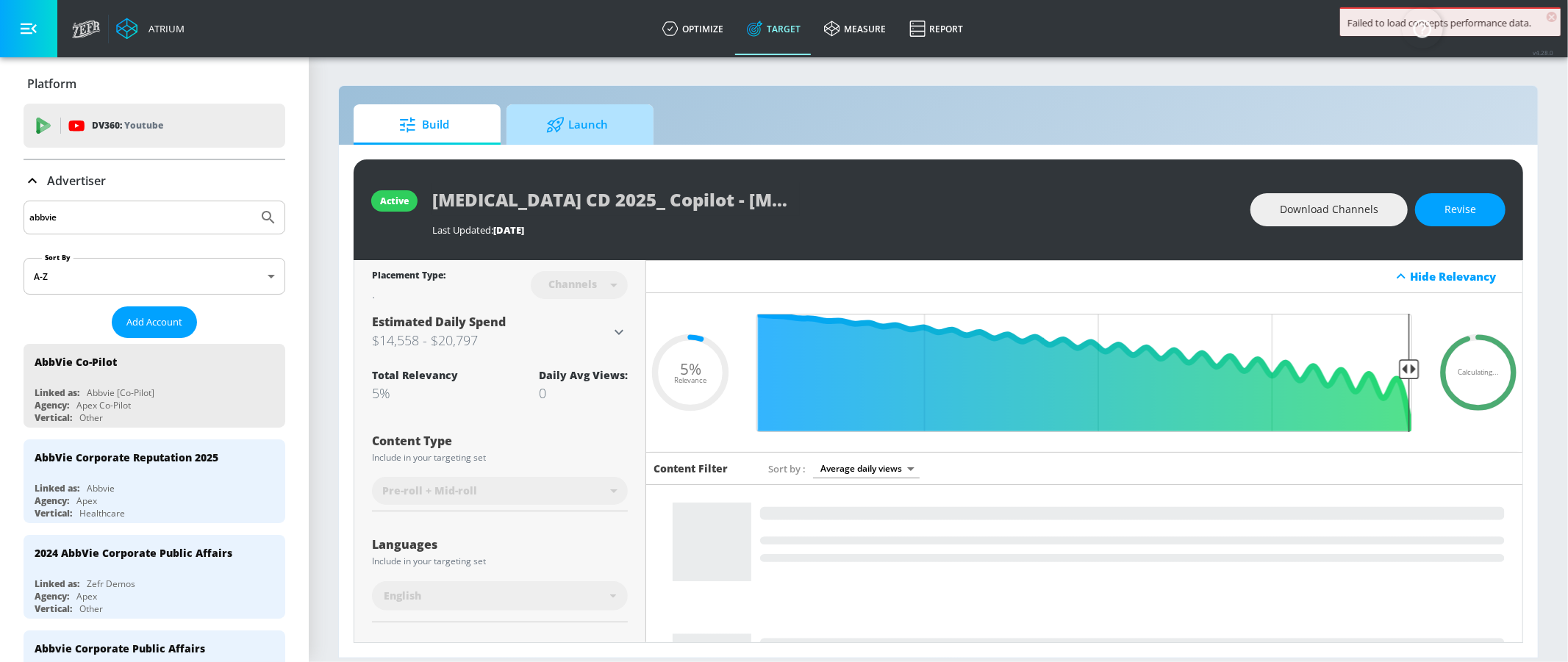
click at [547, 121] on icon at bounding box center [555, 125] width 19 height 16
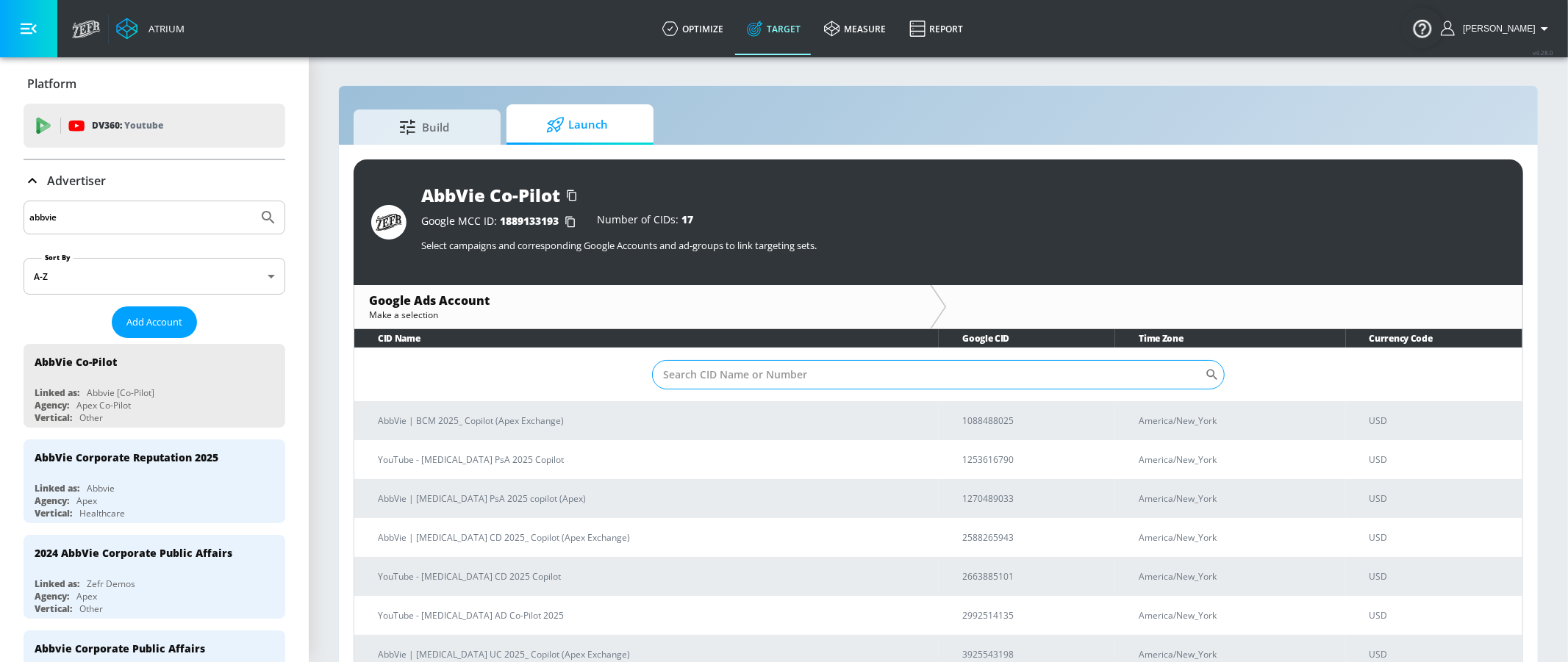
click at [825, 379] on input "Sort By" at bounding box center [928, 374] width 553 height 29
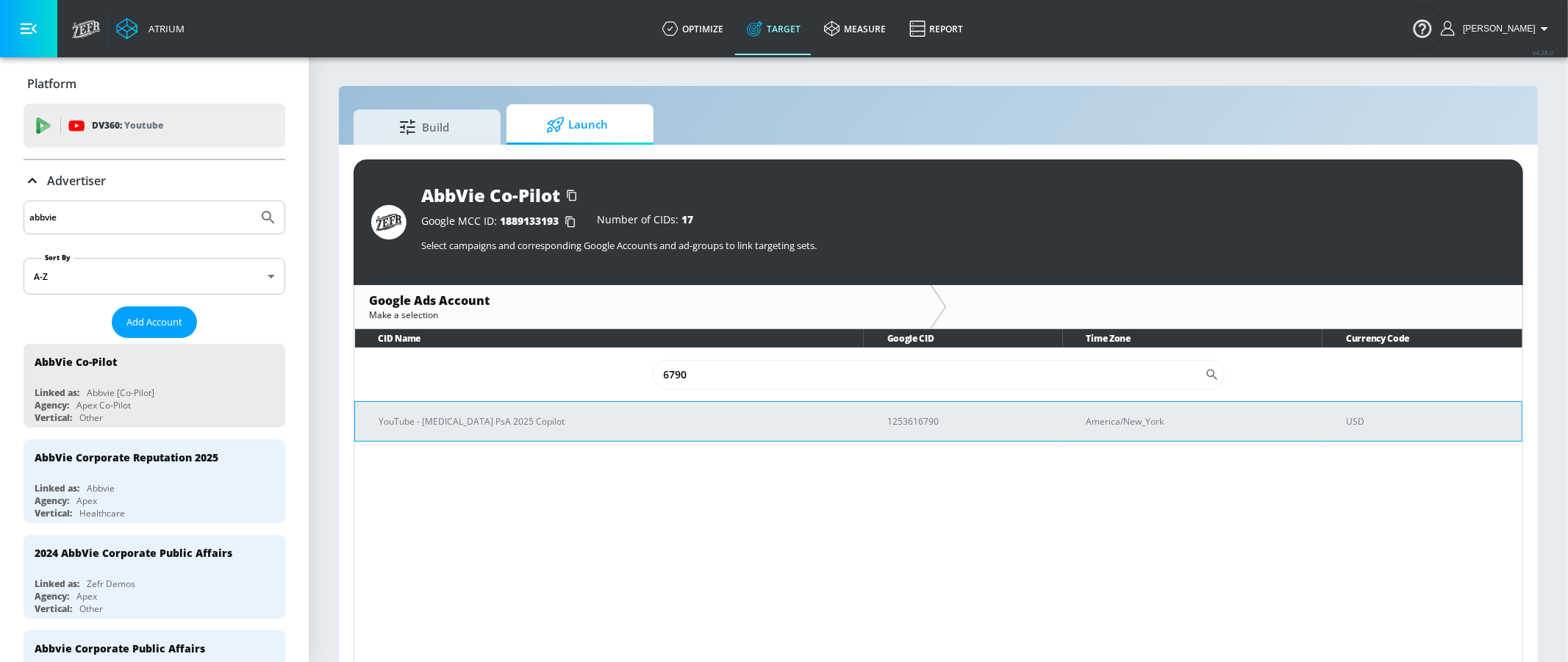
type input "6790"
click at [460, 426] on p "YouTube - [MEDICAL_DATA] PsA 2025 Copilot" at bounding box center [615, 421] width 473 height 16
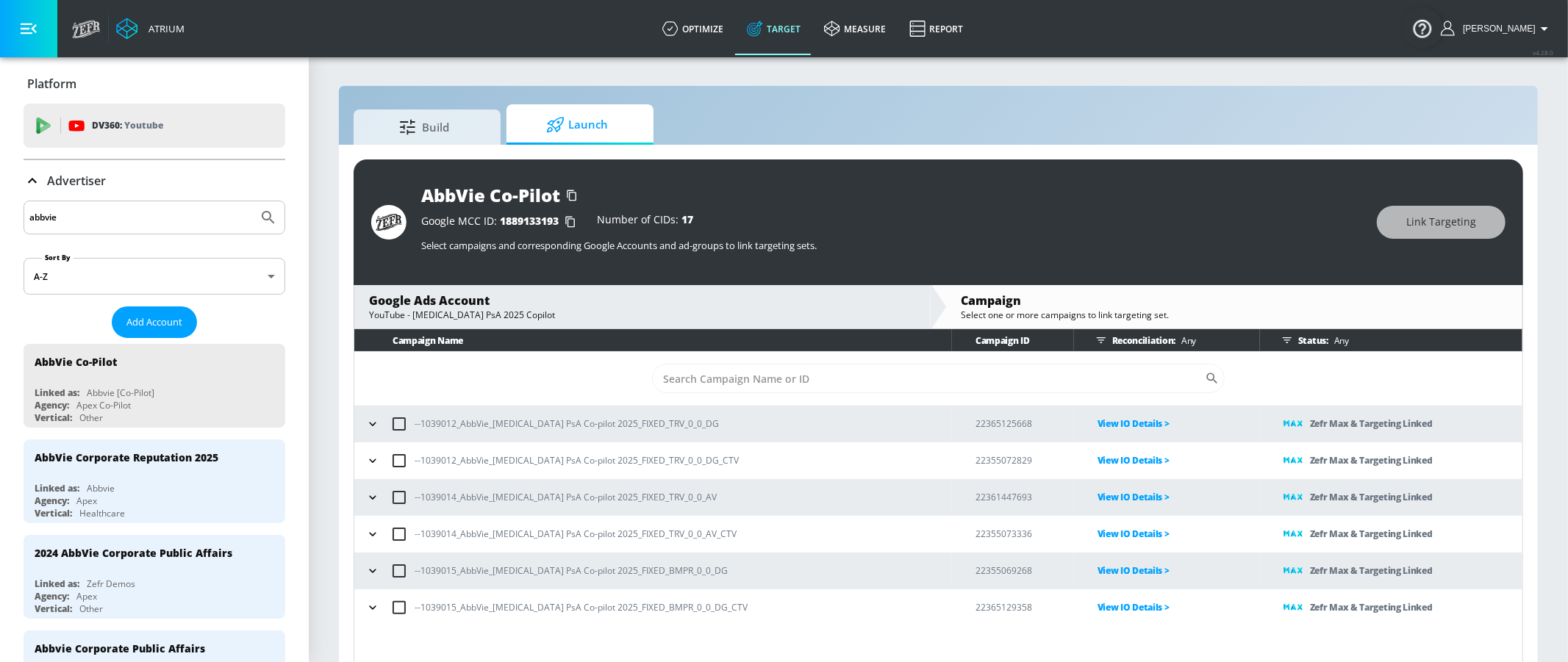
scroll to position [21, 0]
